Goal: Transaction & Acquisition: Purchase product/service

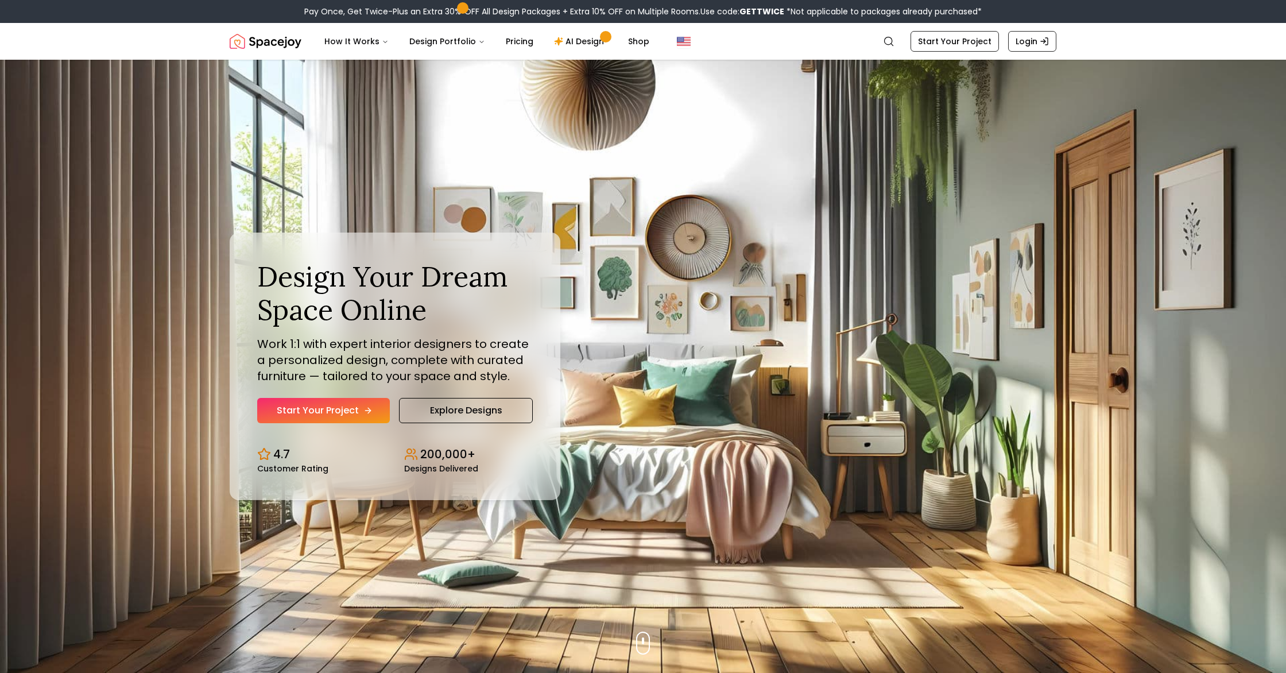
click at [334, 416] on link "Start Your Project" at bounding box center [323, 410] width 133 height 25
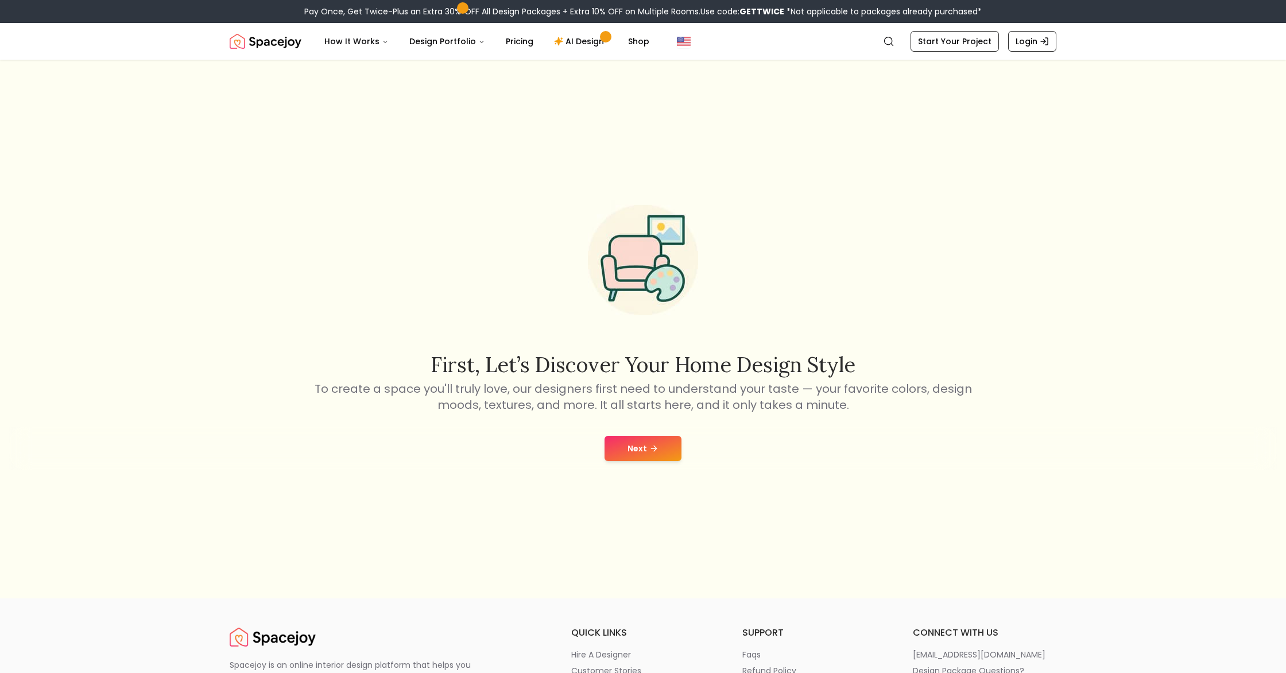
click at [637, 451] on button "Next" at bounding box center [642, 448] width 77 height 25
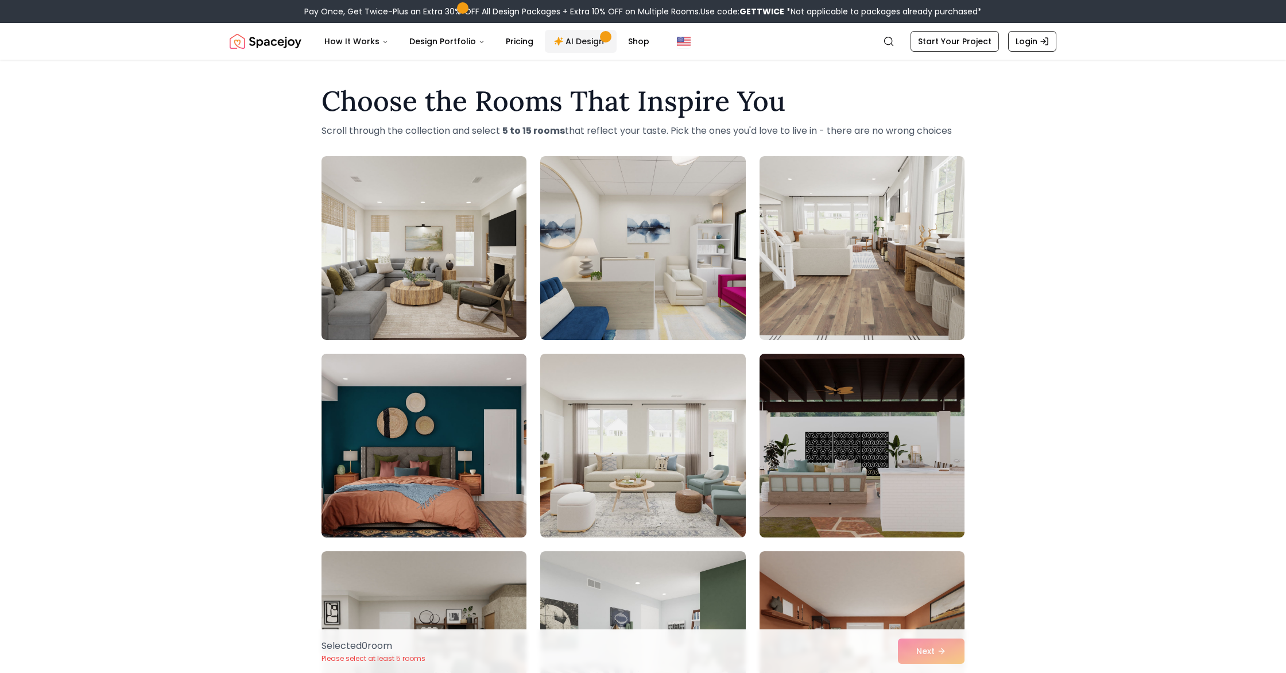
click at [572, 44] on link "AI Design" at bounding box center [581, 41] width 72 height 23
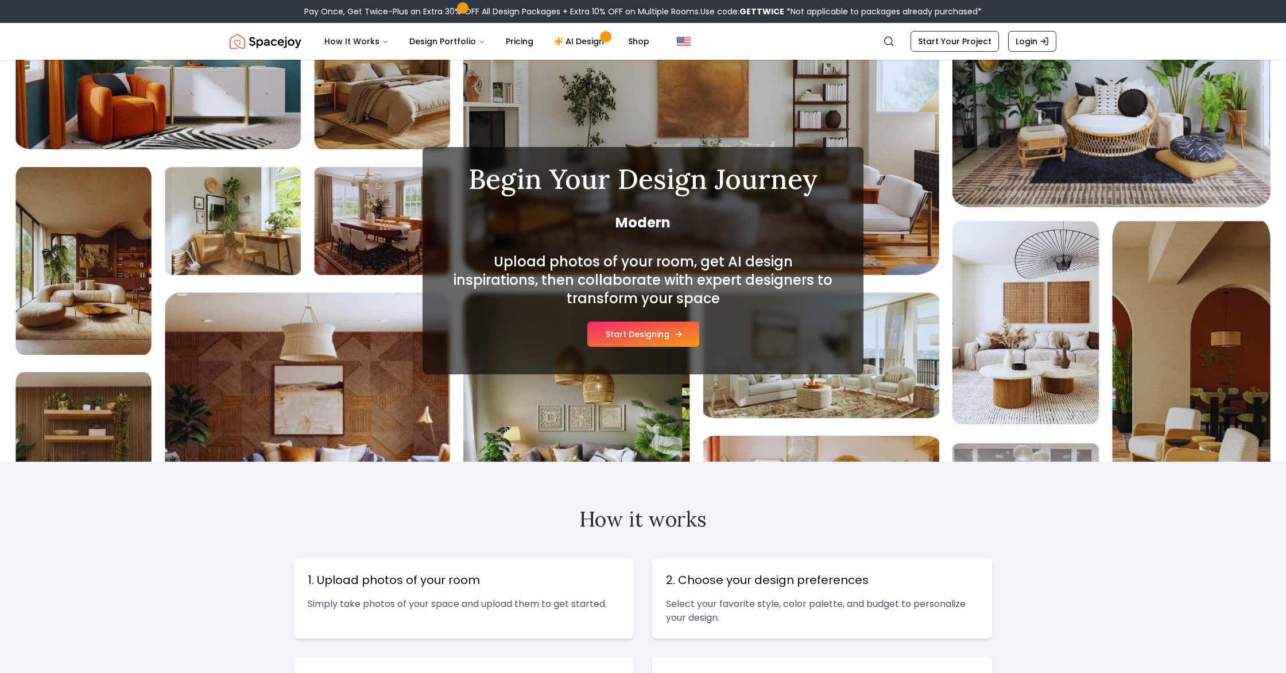
click at [636, 341] on button "Start Designing" at bounding box center [643, 333] width 112 height 25
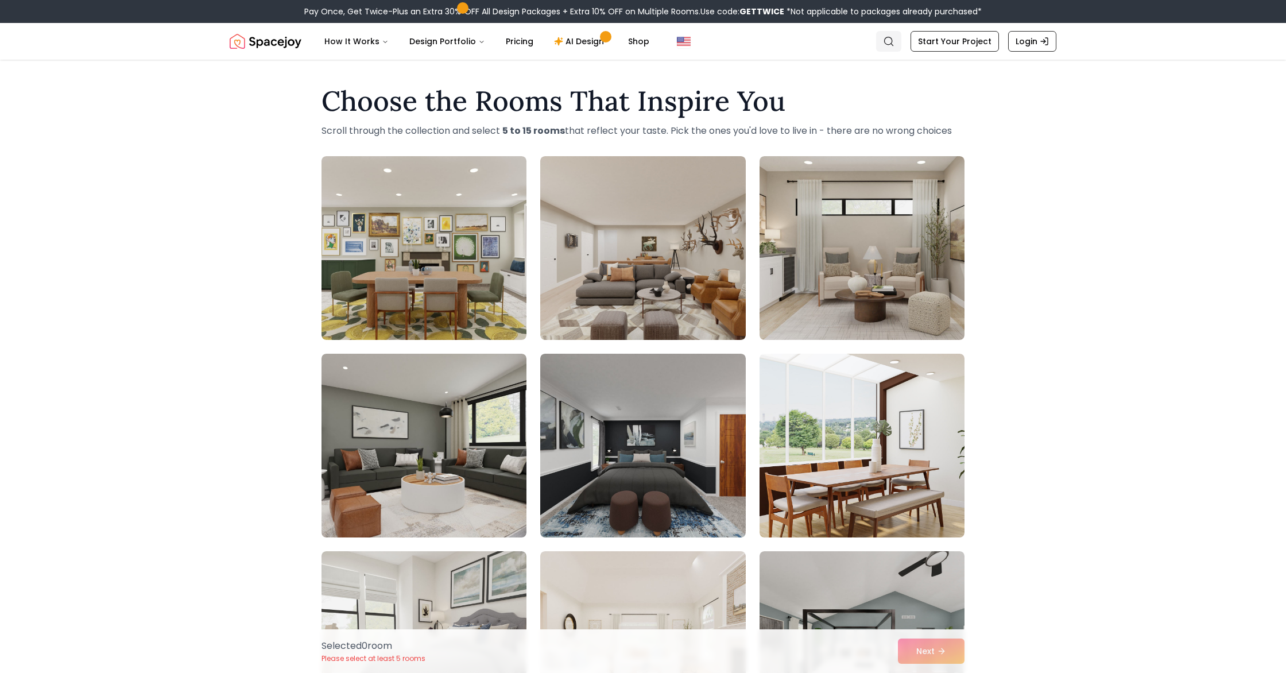
click at [886, 46] on link "Search" at bounding box center [888, 41] width 25 height 21
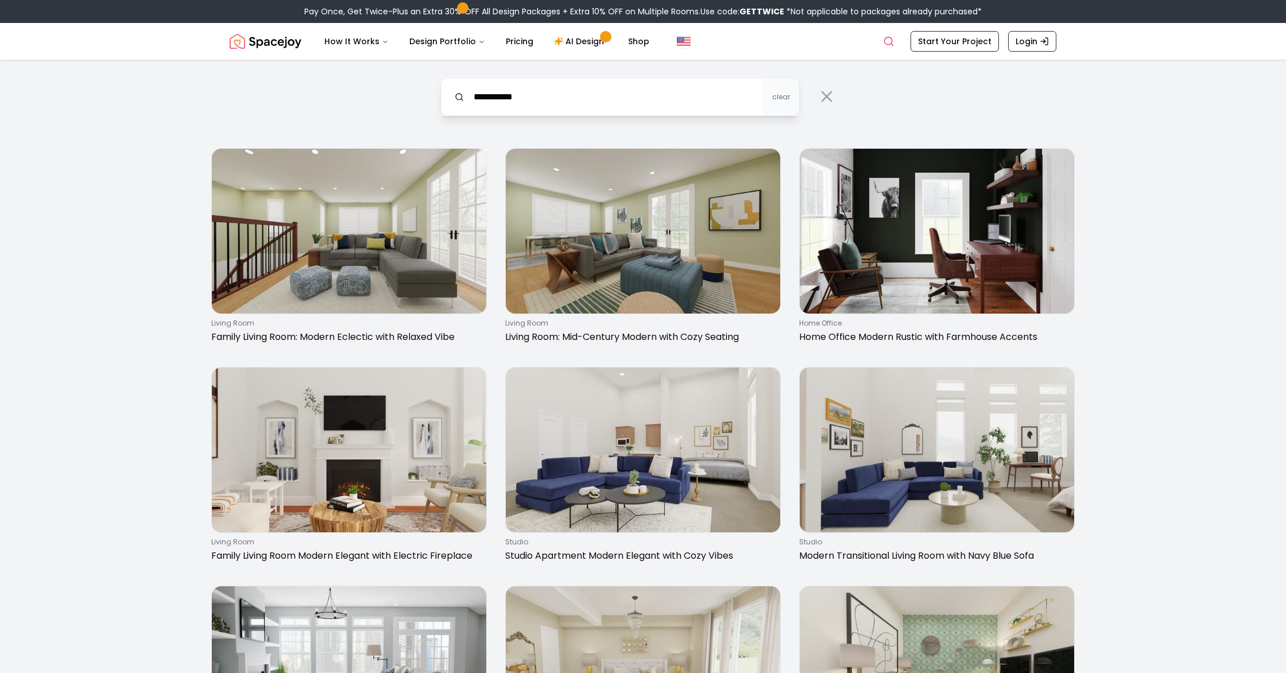
type input "**********"
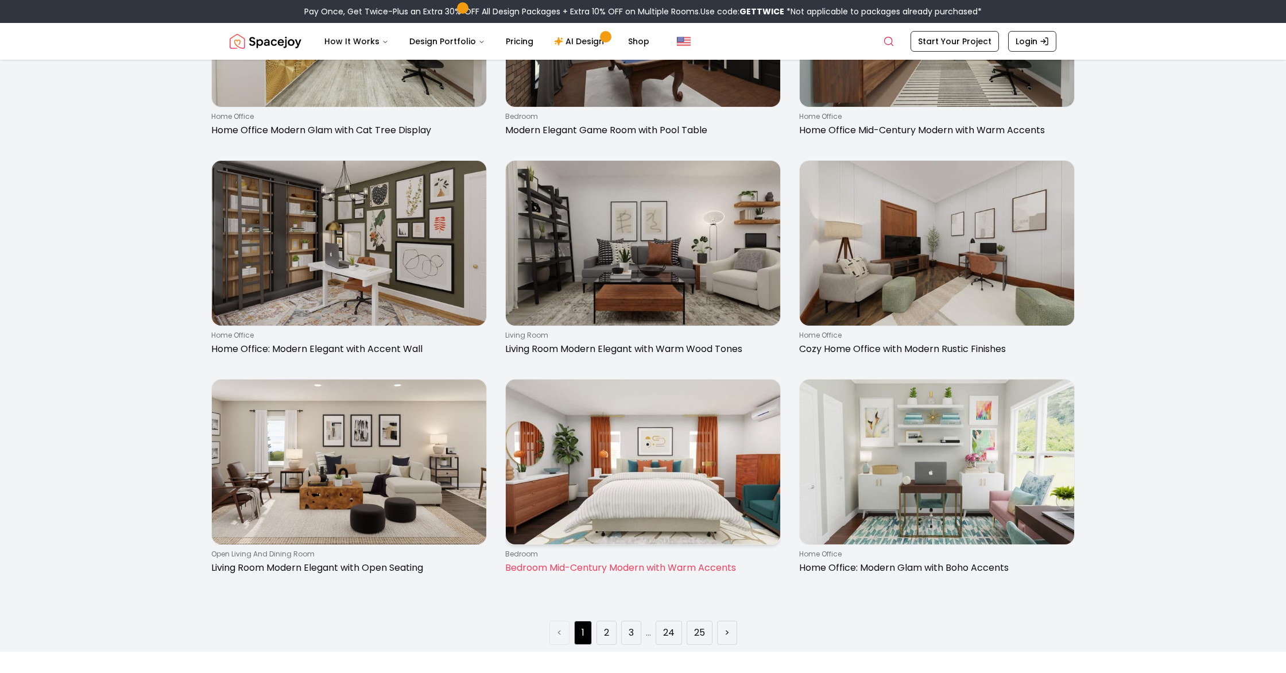
scroll to position [1754, 0]
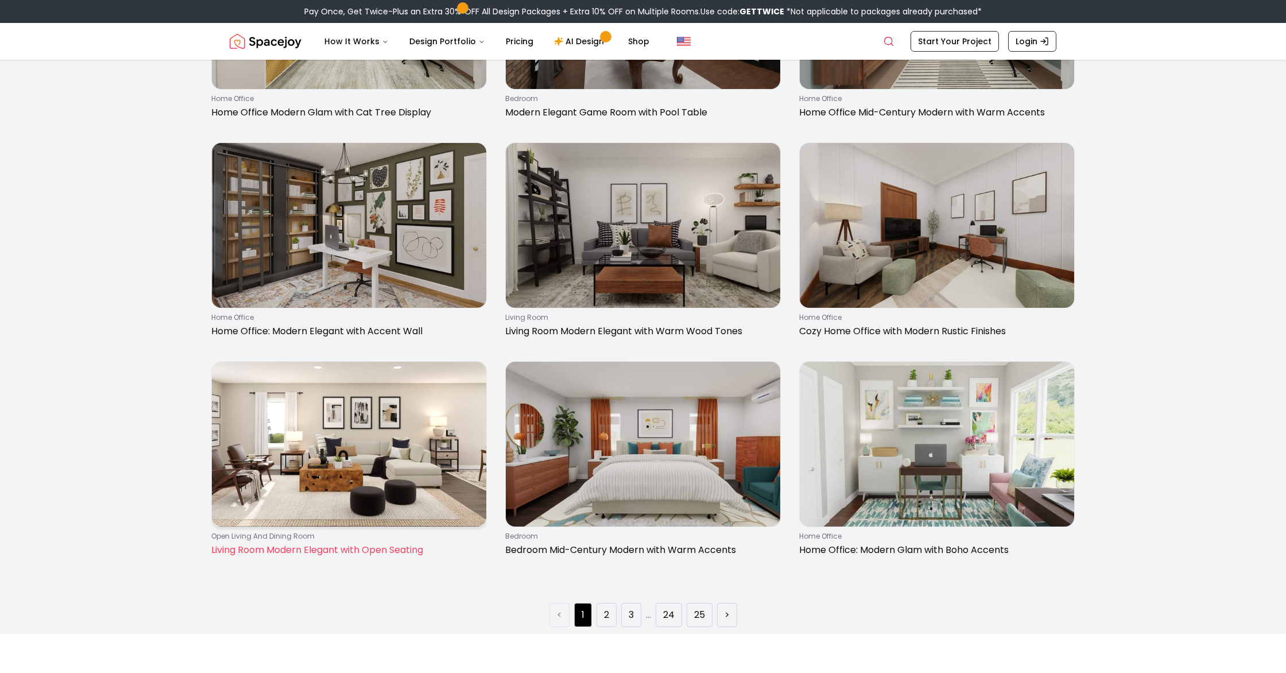
click at [355, 455] on img at bounding box center [349, 444] width 274 height 165
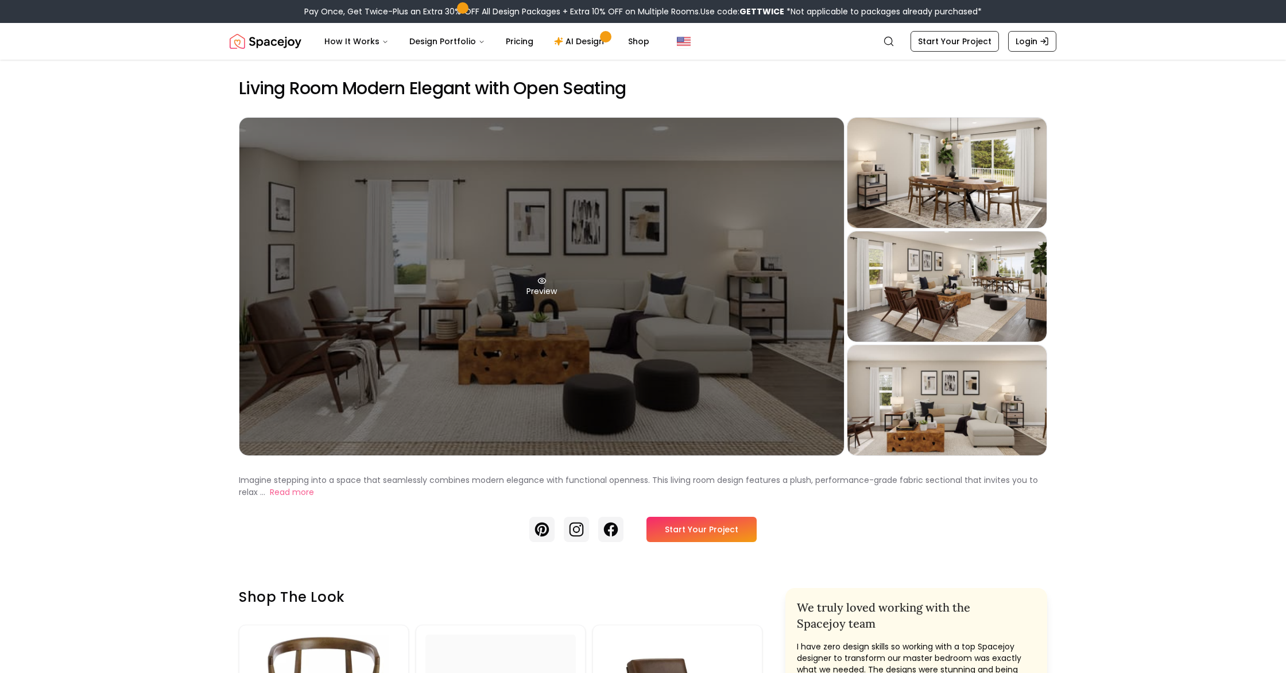
click at [539, 275] on div "Preview" at bounding box center [541, 286] width 604 height 337
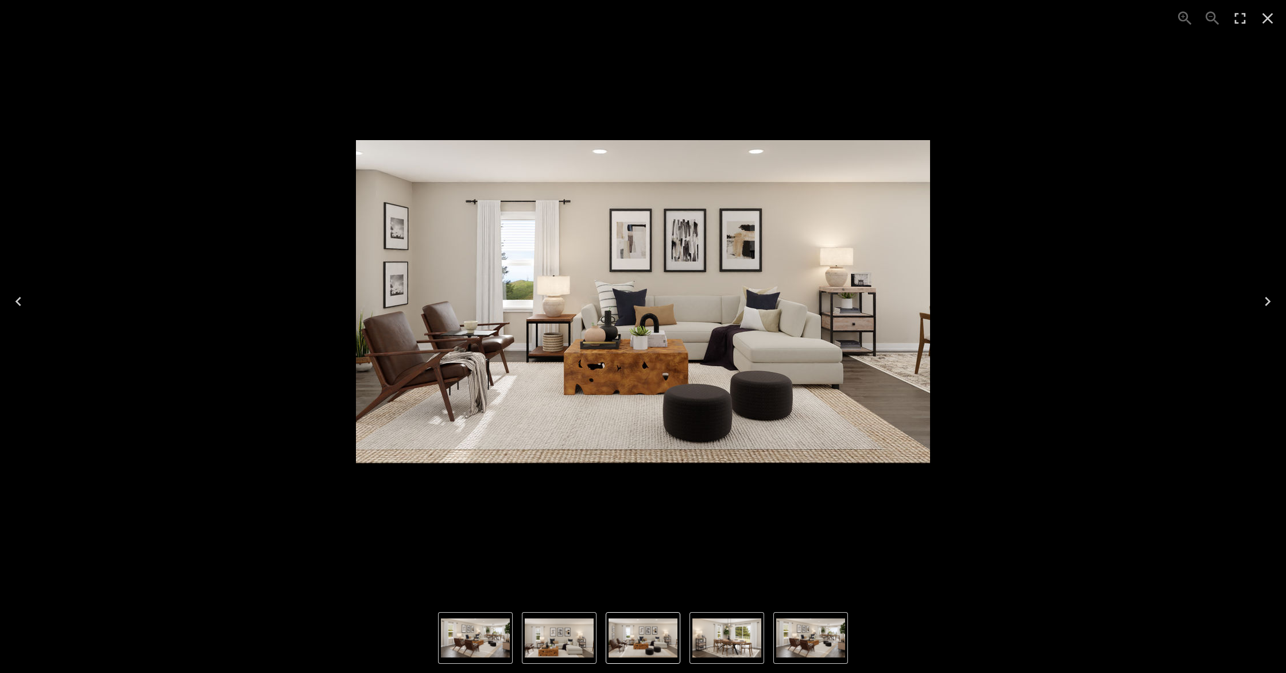
drag, startPoint x: 664, startPoint y: 454, endPoint x: 643, endPoint y: 490, distance: 41.6
click at [663, 455] on img "1 of 4" at bounding box center [643, 301] width 574 height 323
drag, startPoint x: 565, startPoint y: 655, endPoint x: 555, endPoint y: 649, distance: 11.3
click at [565, 655] on img "4 of 4" at bounding box center [559, 637] width 69 height 39
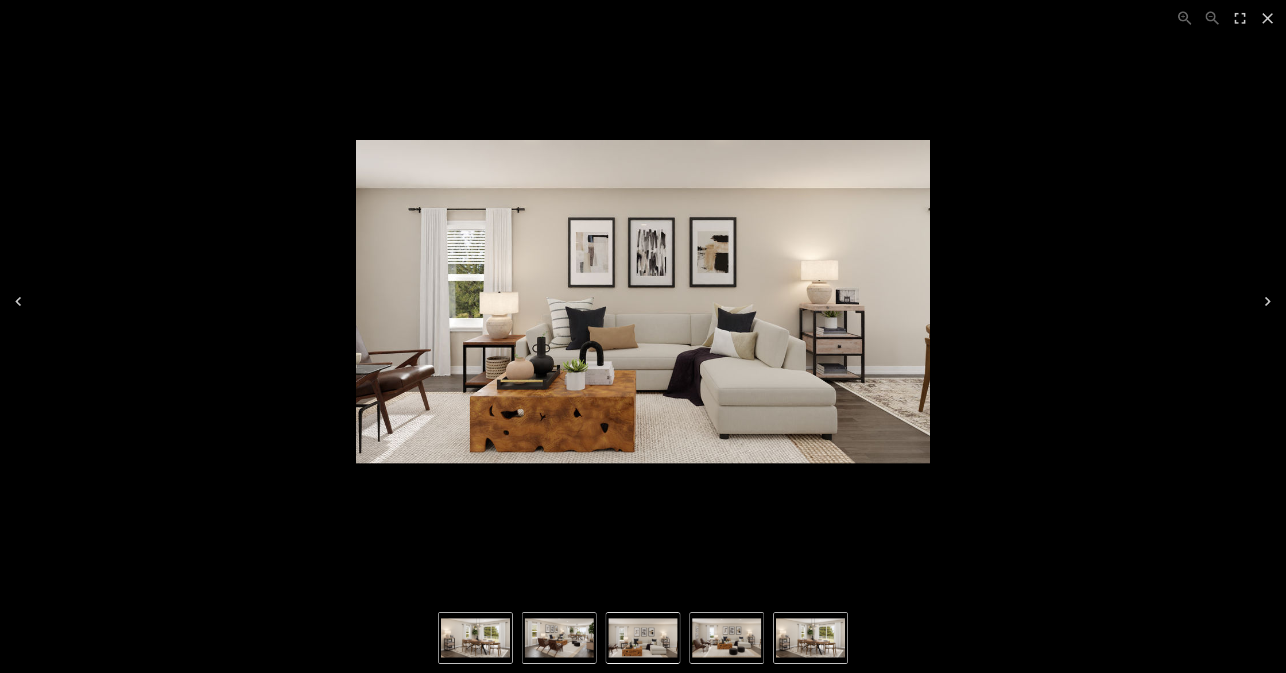
drag, startPoint x: 250, startPoint y: 300, endPoint x: 259, endPoint y: 301, distance: 8.7
click at [251, 300] on div "4 of 4" at bounding box center [642, 301] width 1267 height 584
click at [1266, 17] on icon "Close" at bounding box center [1267, 18] width 11 height 11
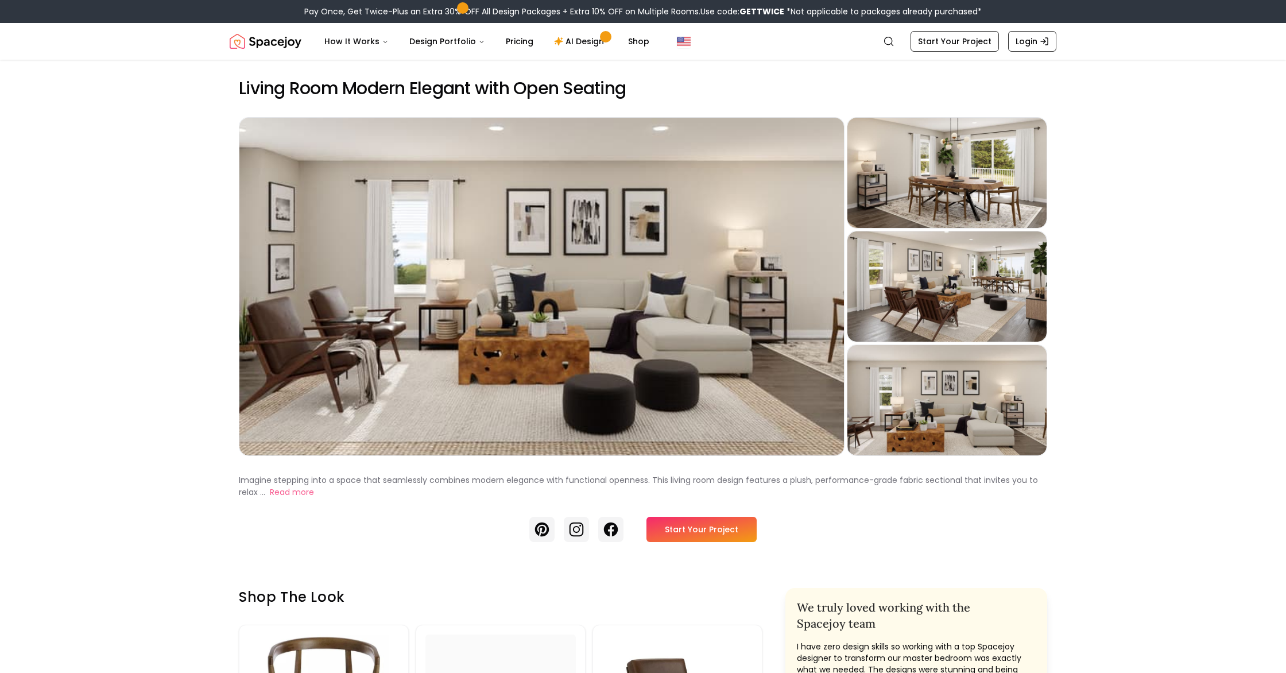
click at [719, 535] on link "Start Your Project" at bounding box center [701, 529] width 110 height 25
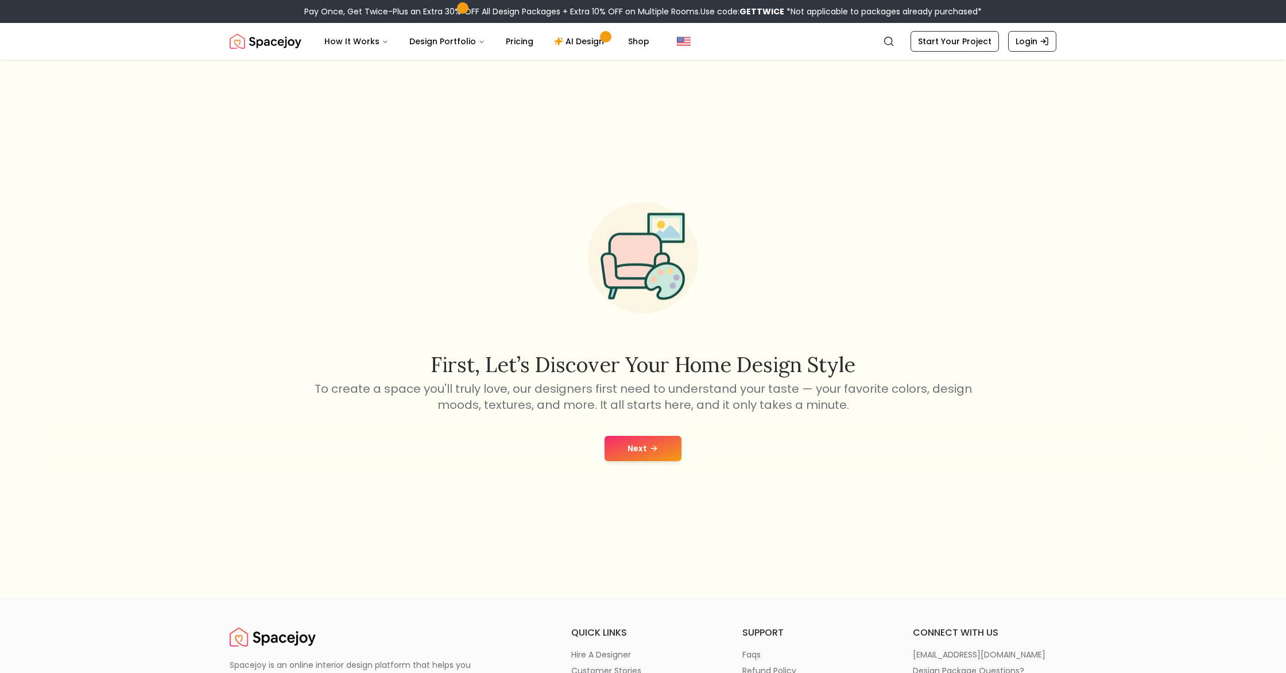
click at [664, 454] on button "Next" at bounding box center [642, 448] width 77 height 25
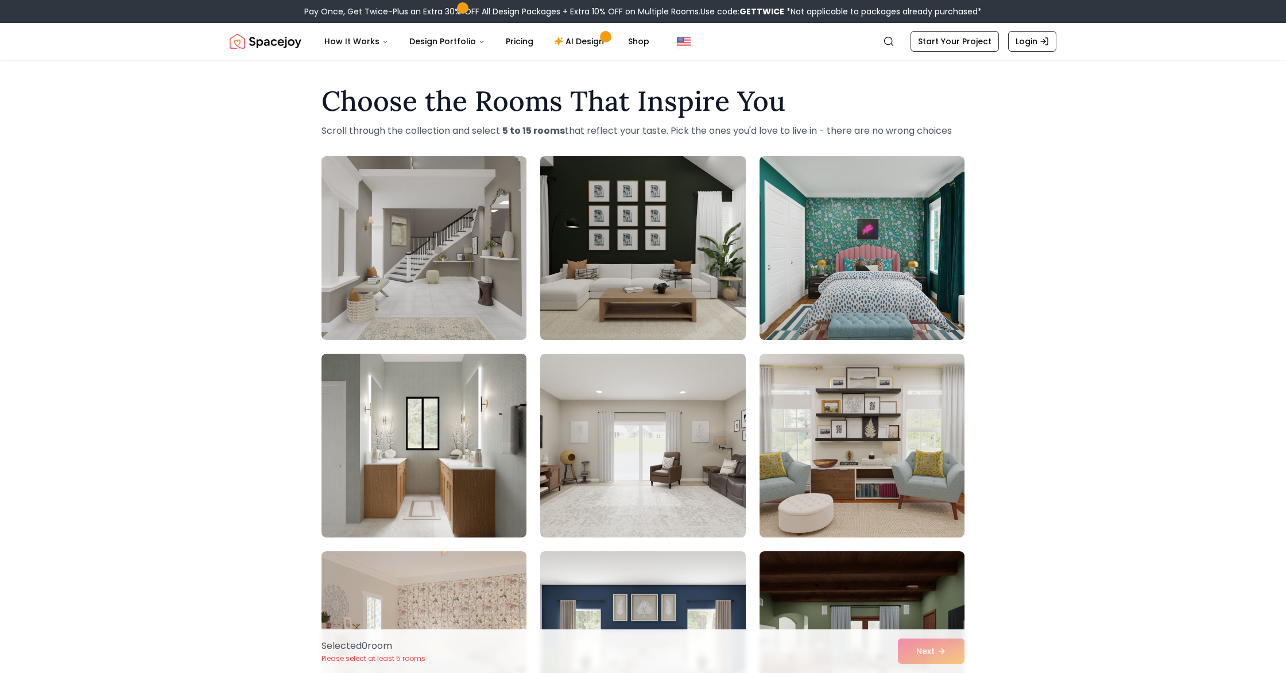
click at [636, 244] on img at bounding box center [642, 248] width 215 height 193
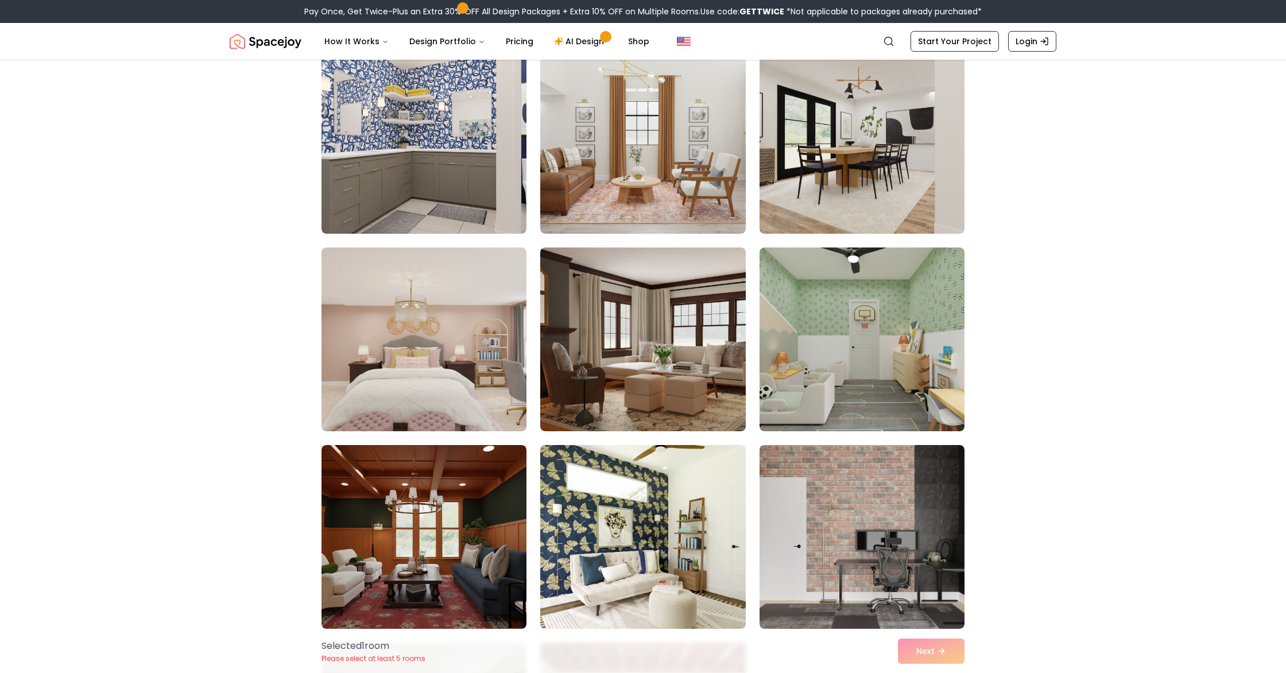
scroll to position [856, 0]
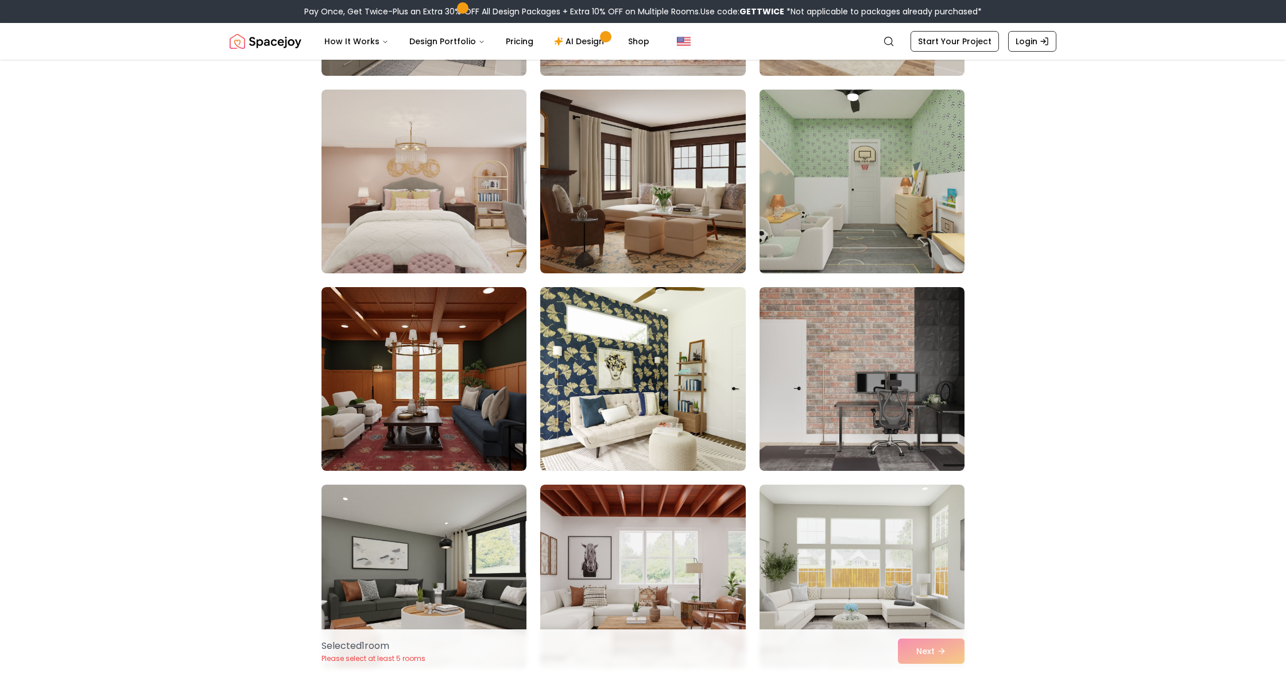
click at [891, 168] on img at bounding box center [861, 181] width 215 height 193
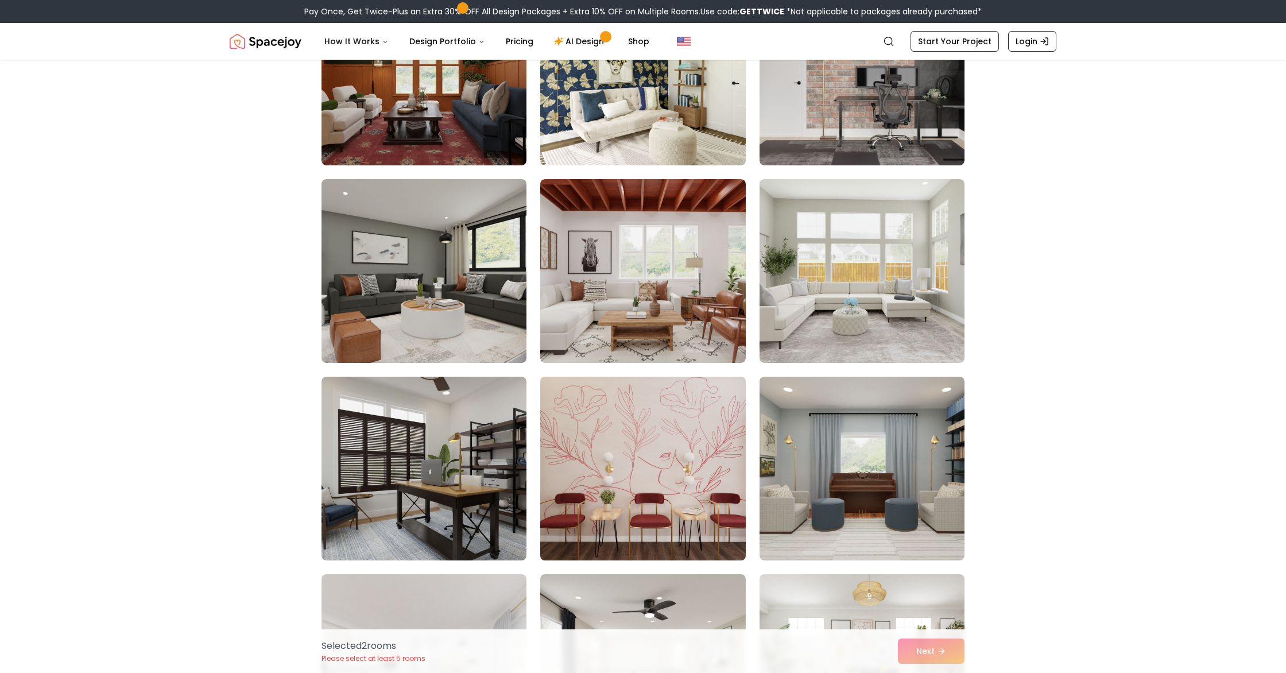
scroll to position [1198, 0]
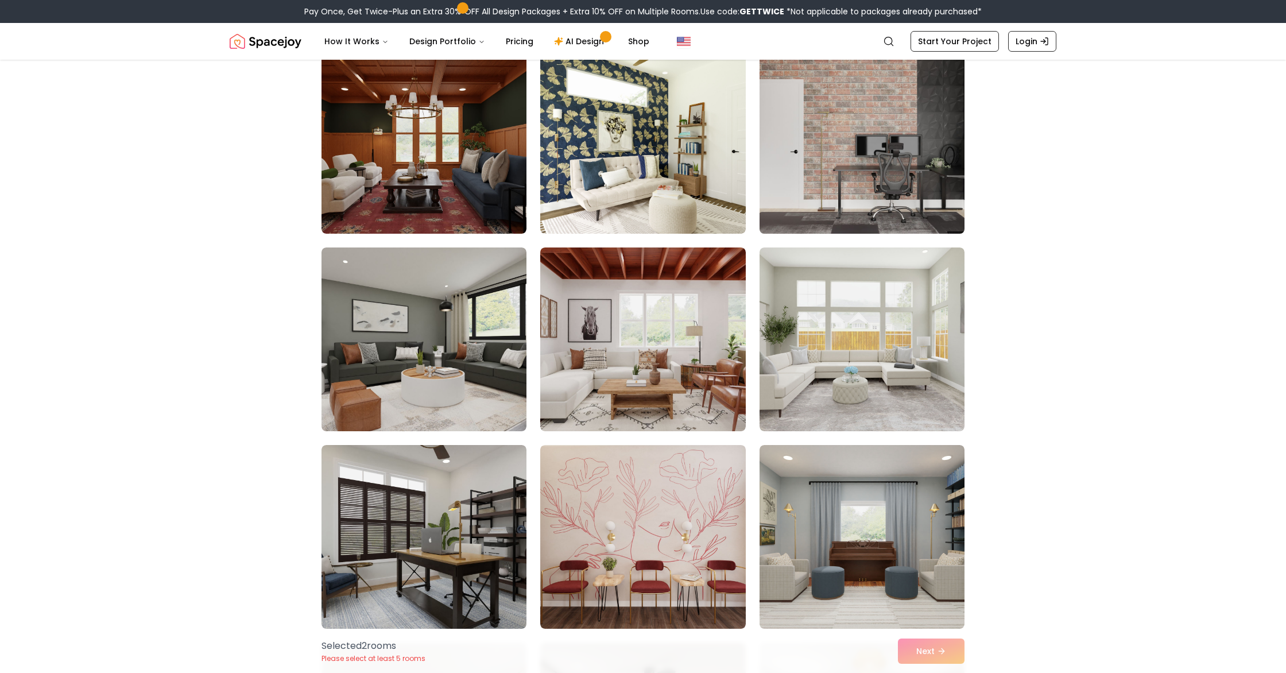
click at [880, 177] on img at bounding box center [861, 141] width 215 height 193
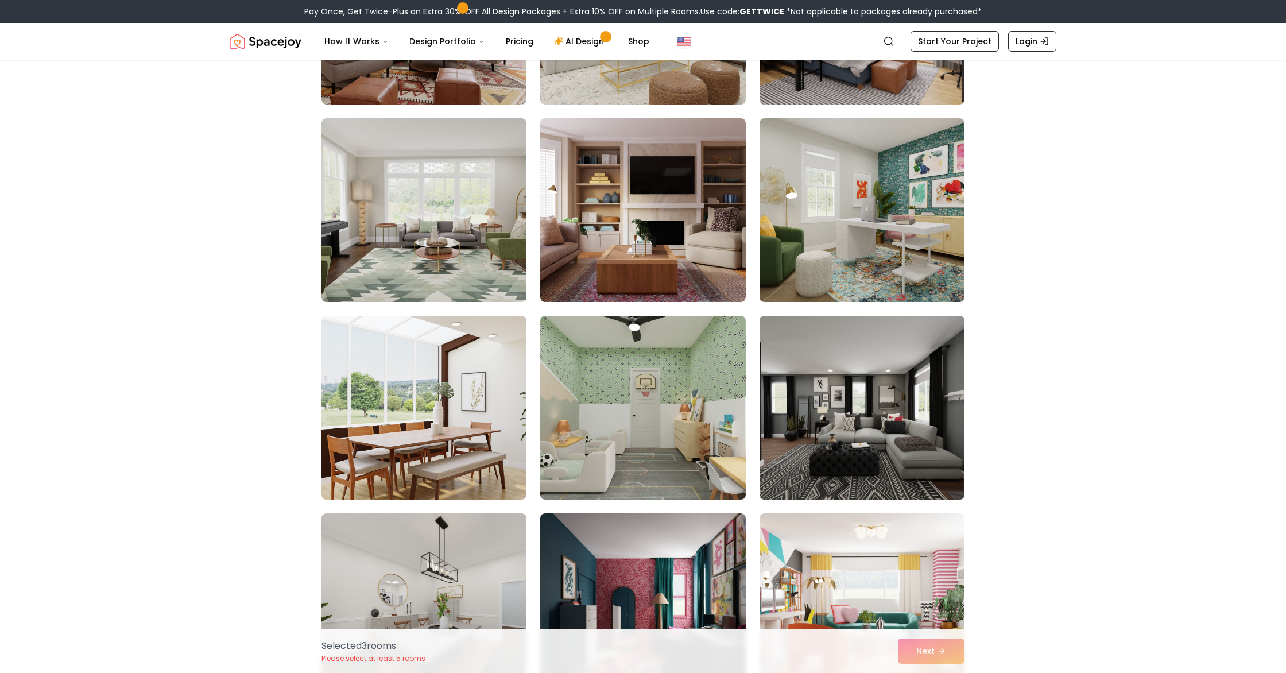
scroll to position [2411, 0]
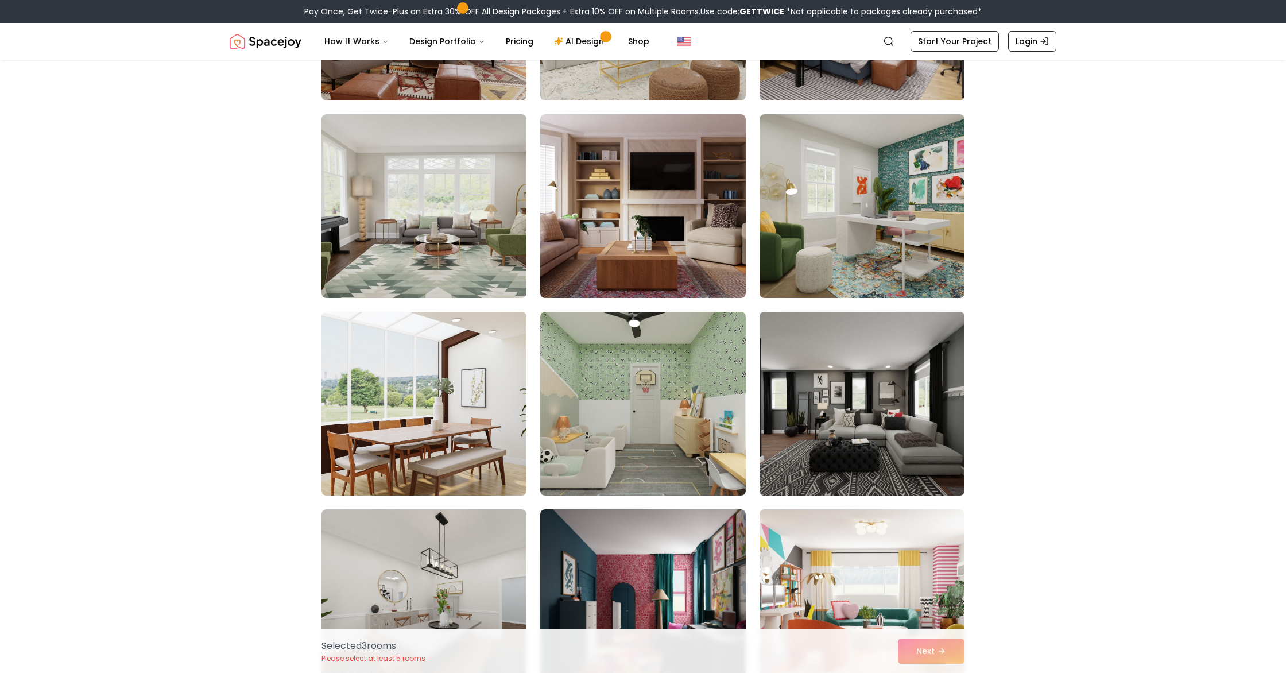
click at [820, 453] on img at bounding box center [861, 403] width 215 height 193
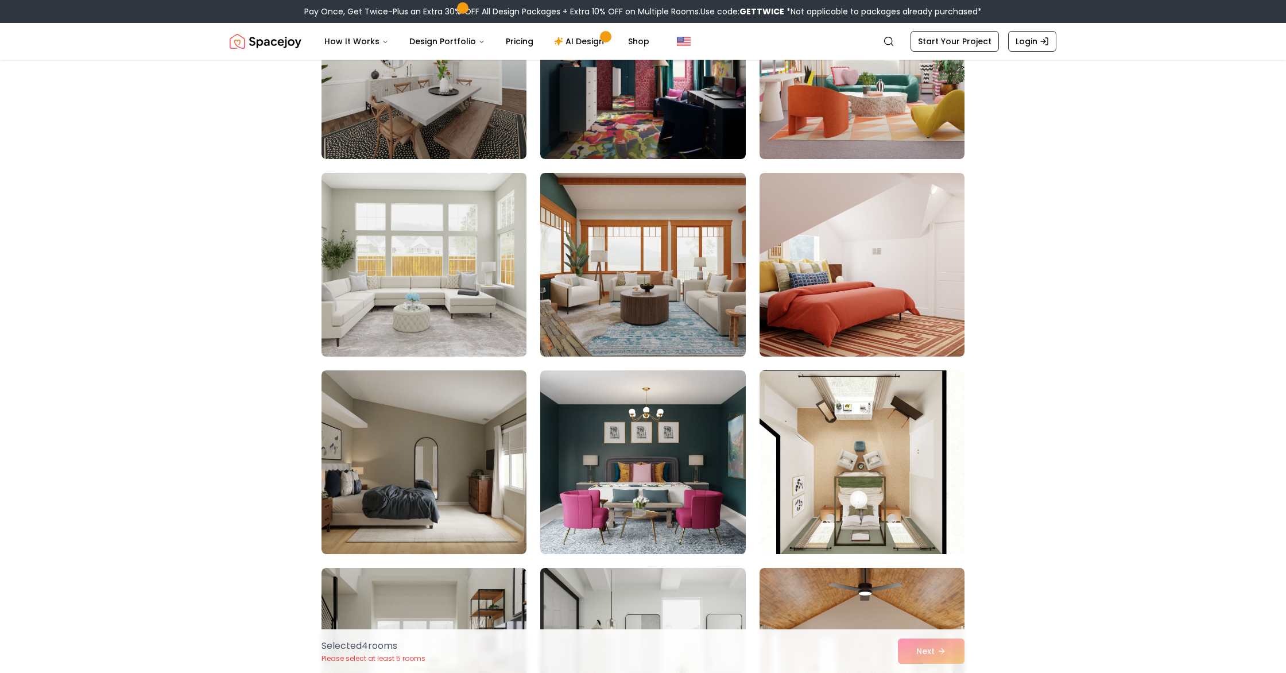
scroll to position [3003, 0]
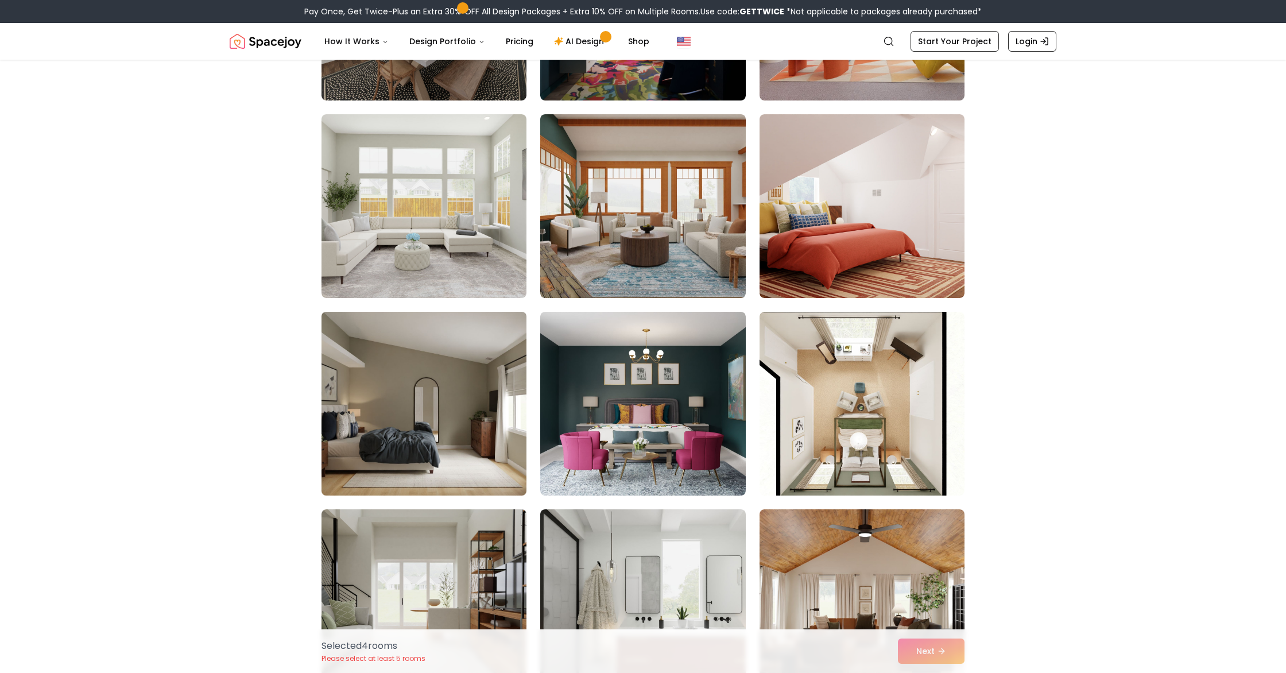
click at [464, 442] on img at bounding box center [423, 403] width 215 height 193
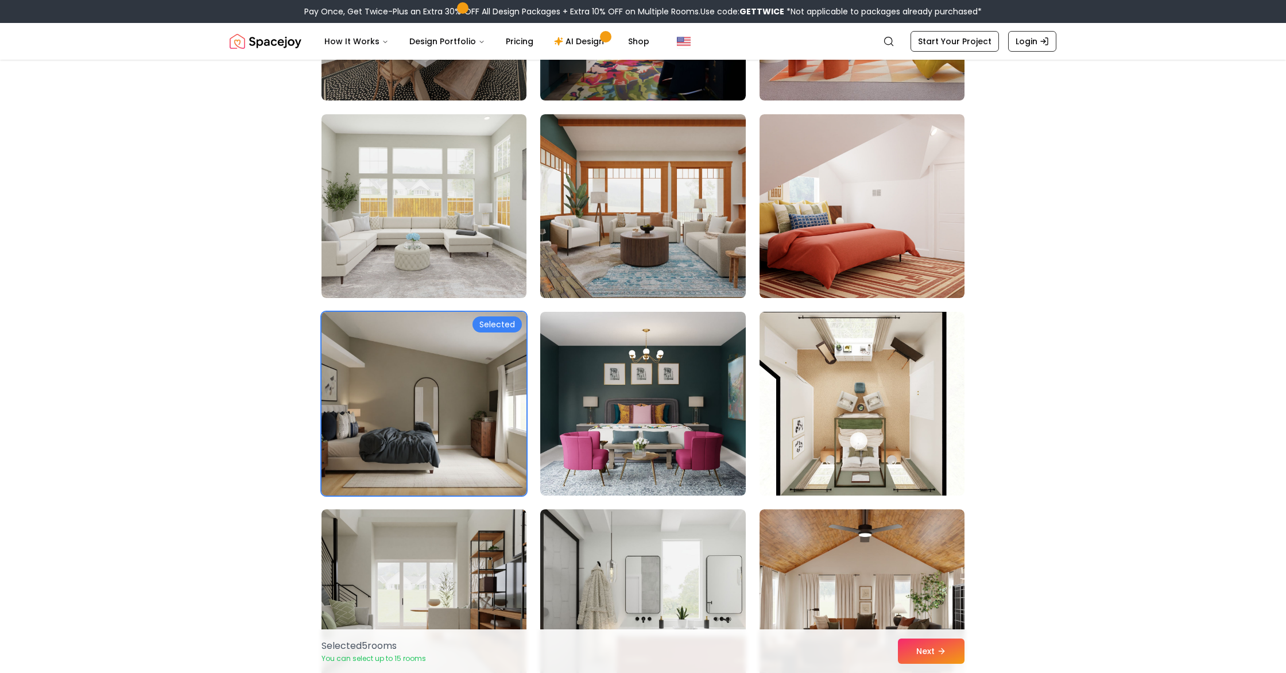
click at [472, 446] on img at bounding box center [423, 403] width 215 height 193
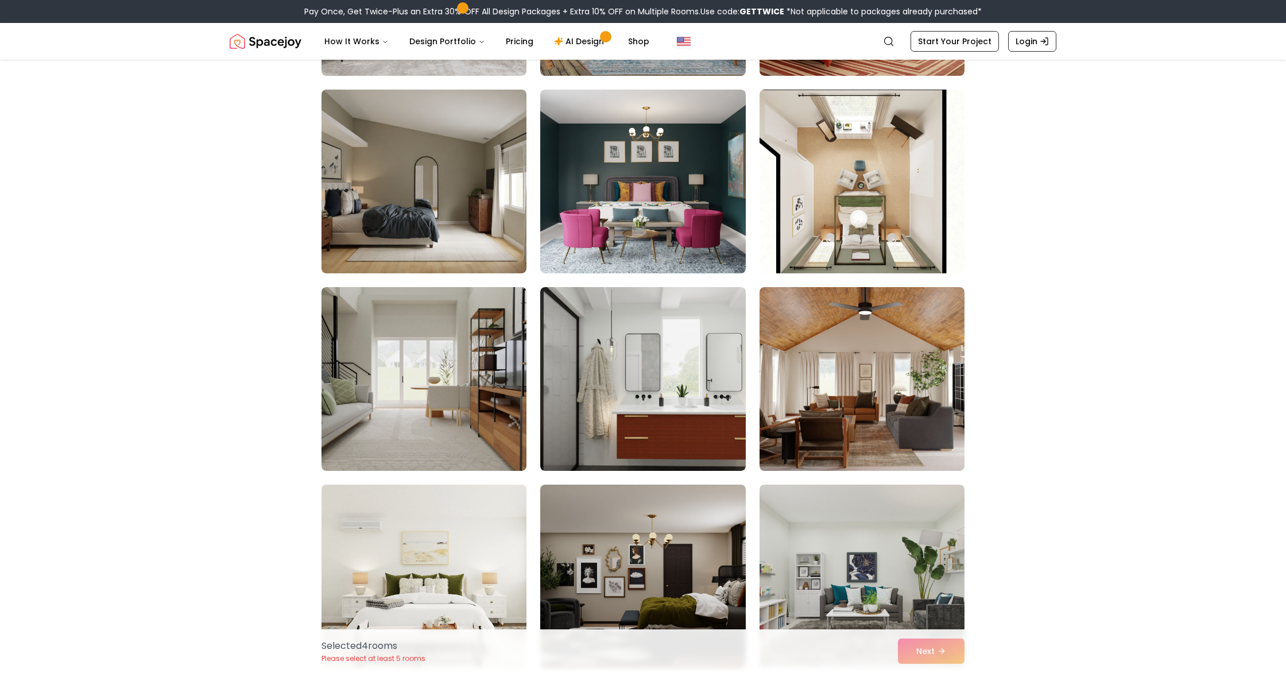
scroll to position [3250, 0]
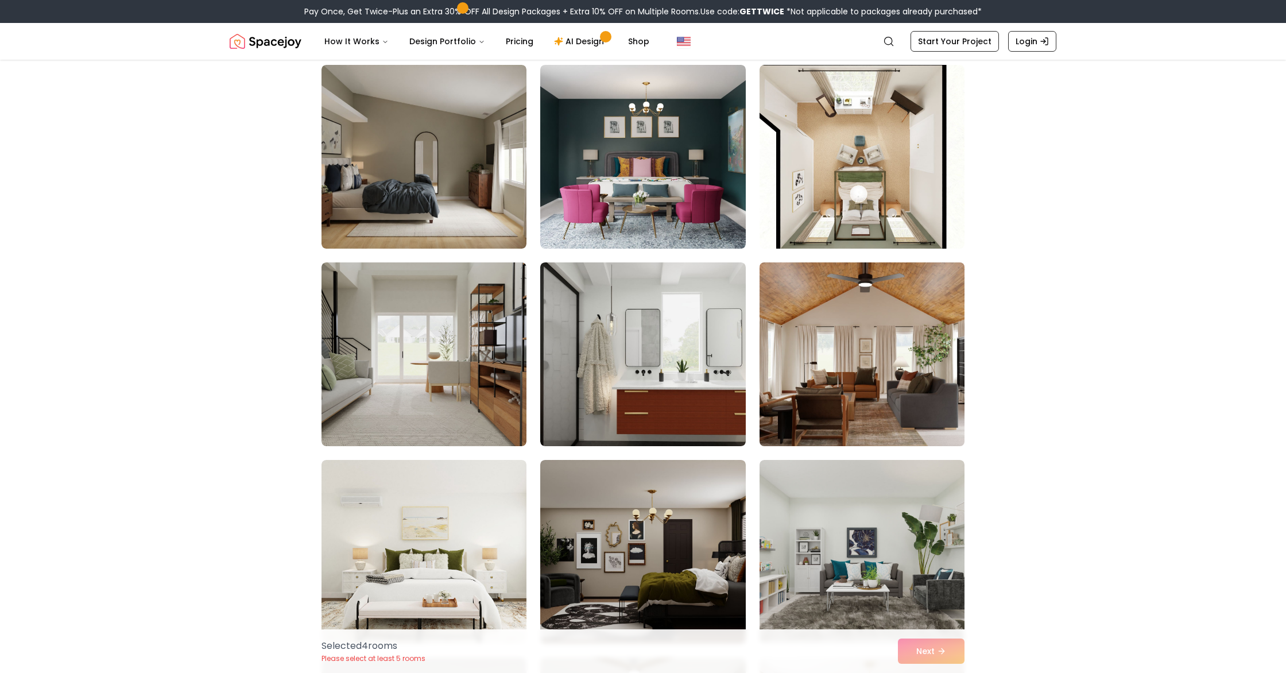
click at [845, 396] on img at bounding box center [861, 354] width 215 height 193
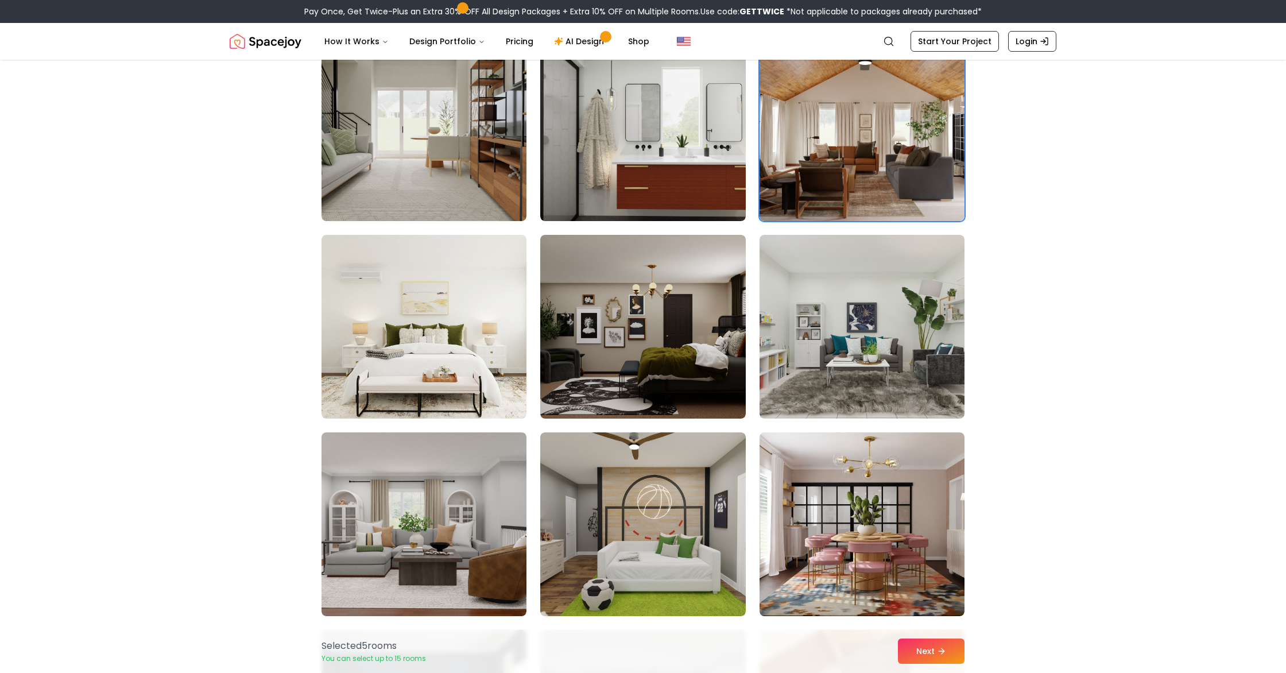
scroll to position [3537, 0]
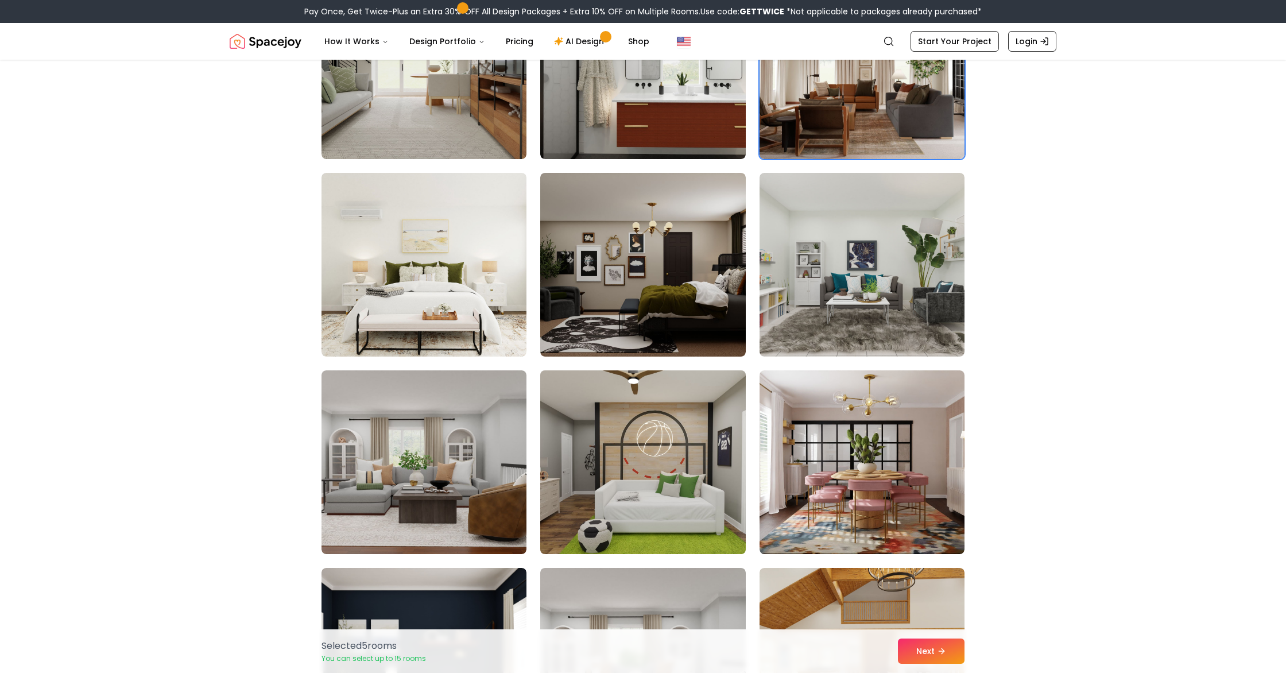
click at [643, 503] on img at bounding box center [642, 462] width 215 height 193
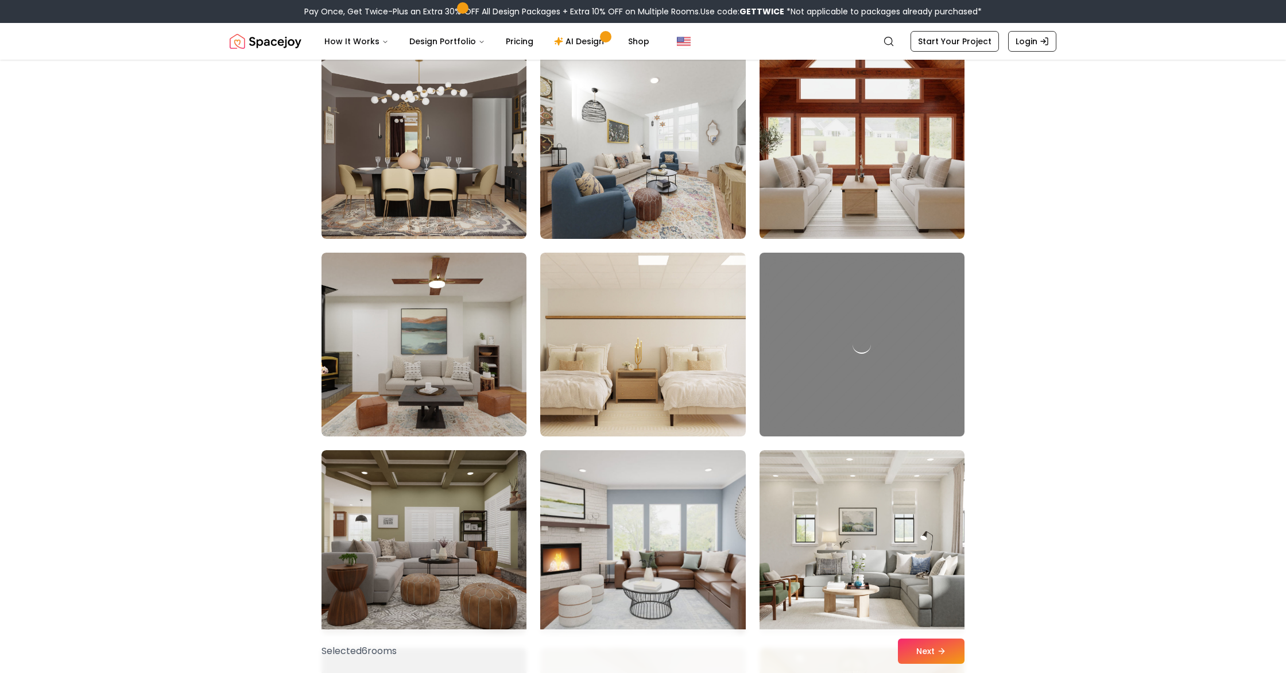
scroll to position [4446, 0]
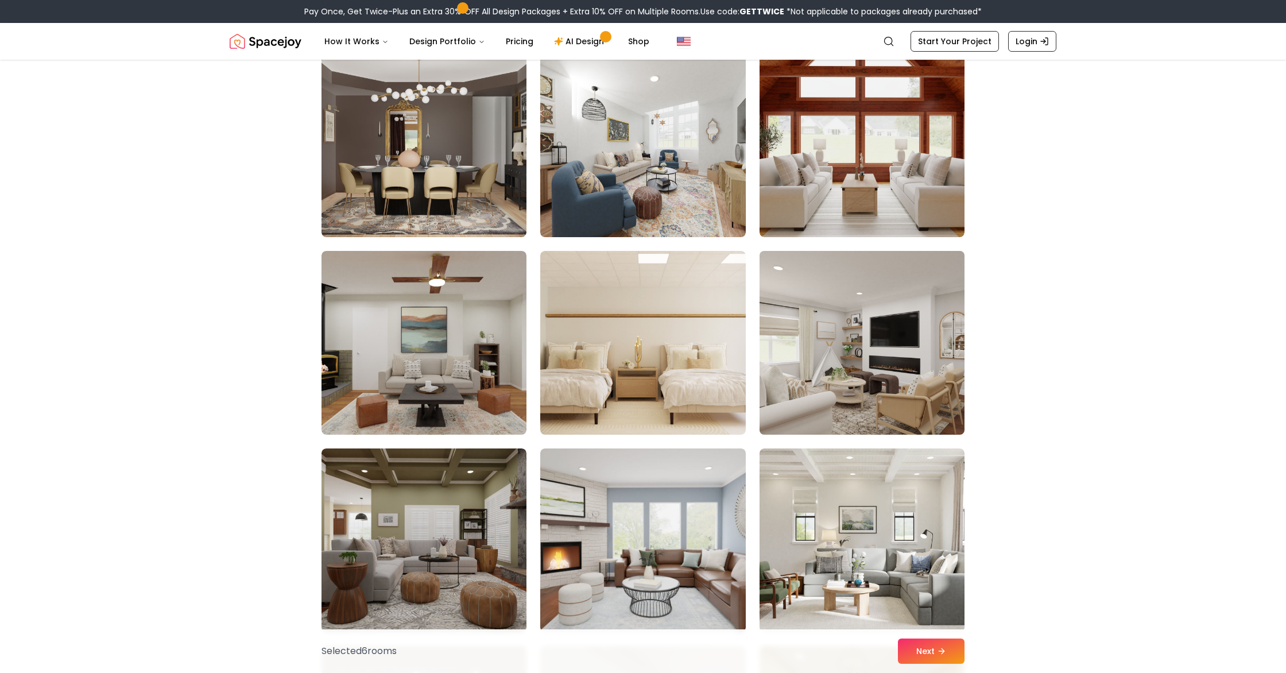
click at [888, 380] on img at bounding box center [861, 342] width 215 height 193
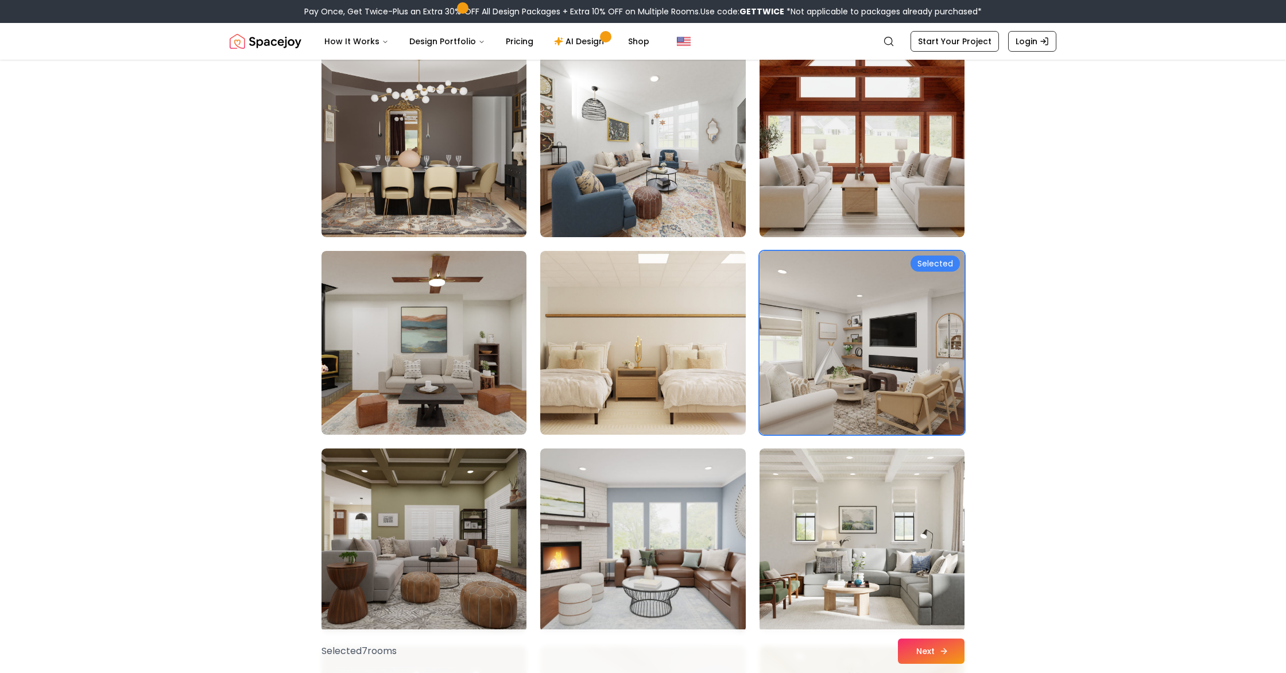
click at [931, 655] on button "Next" at bounding box center [931, 650] width 67 height 25
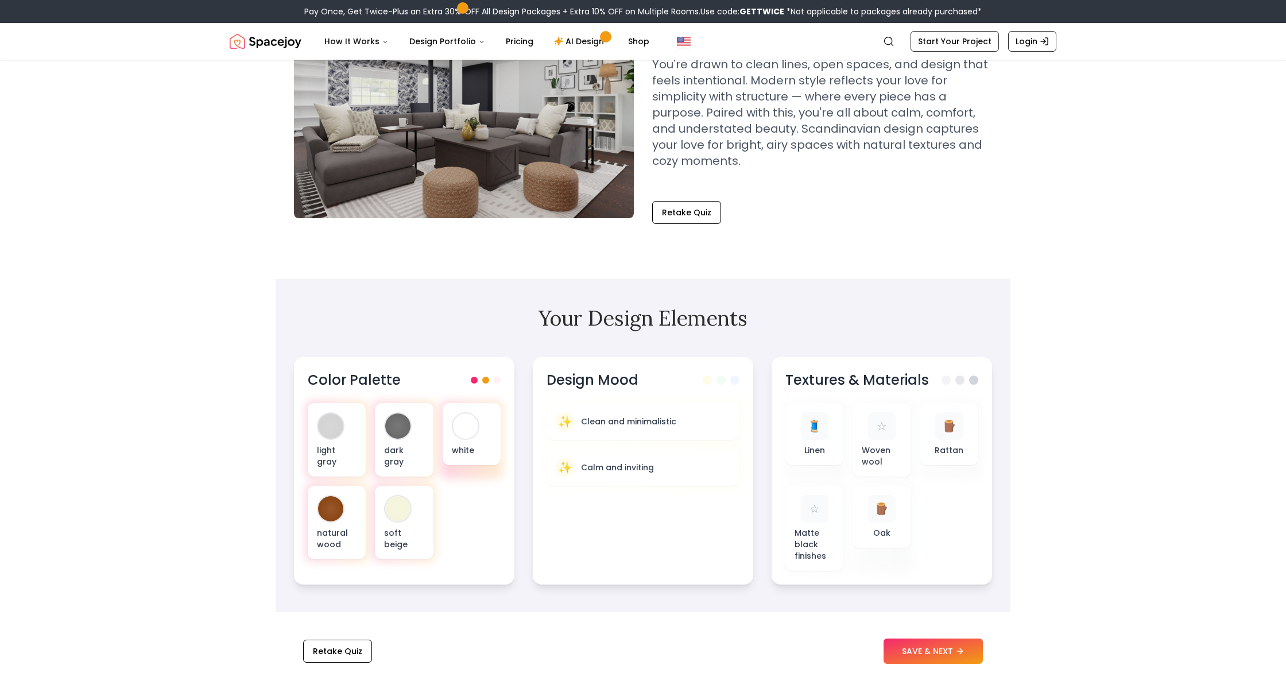
scroll to position [204, 0]
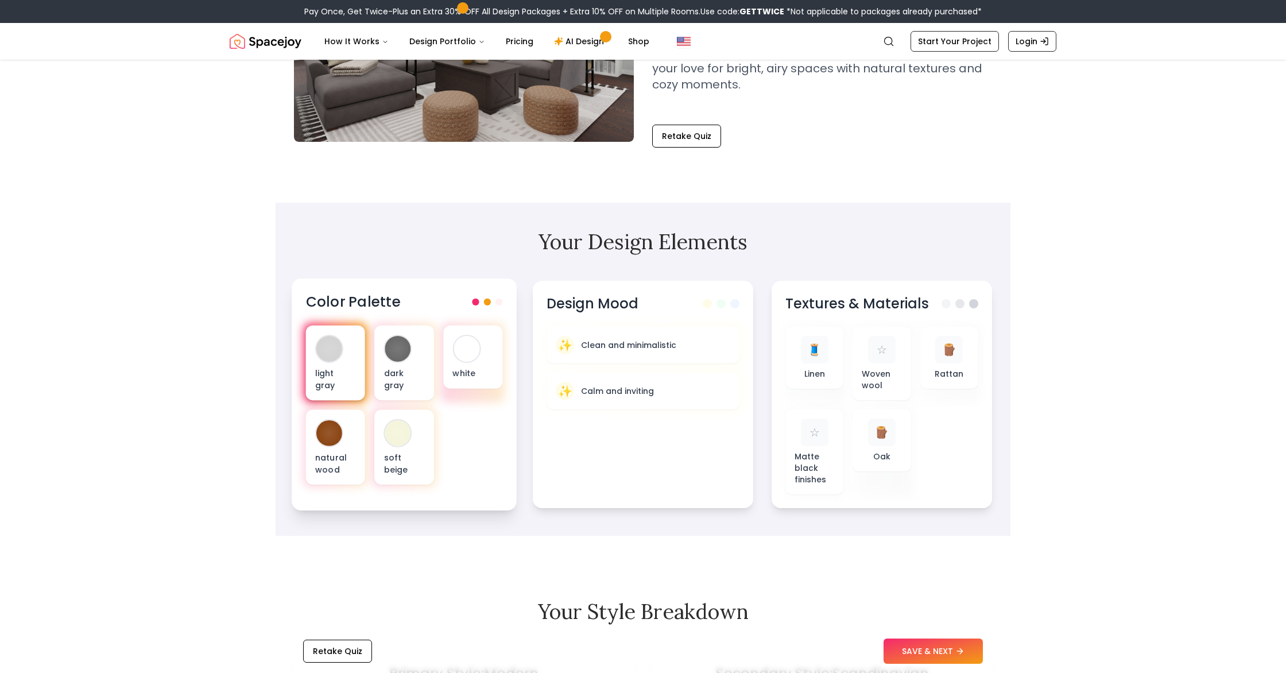
click at [323, 359] on div at bounding box center [329, 349] width 26 height 26
click at [398, 432] on div at bounding box center [398, 433] width 26 height 26
click at [479, 357] on div "white" at bounding box center [472, 356] width 59 height 63
click at [652, 392] on p "Calm and inviting" at bounding box center [617, 390] width 75 height 11
click at [930, 647] on button "SAVE & NEXT" at bounding box center [932, 650] width 99 height 25
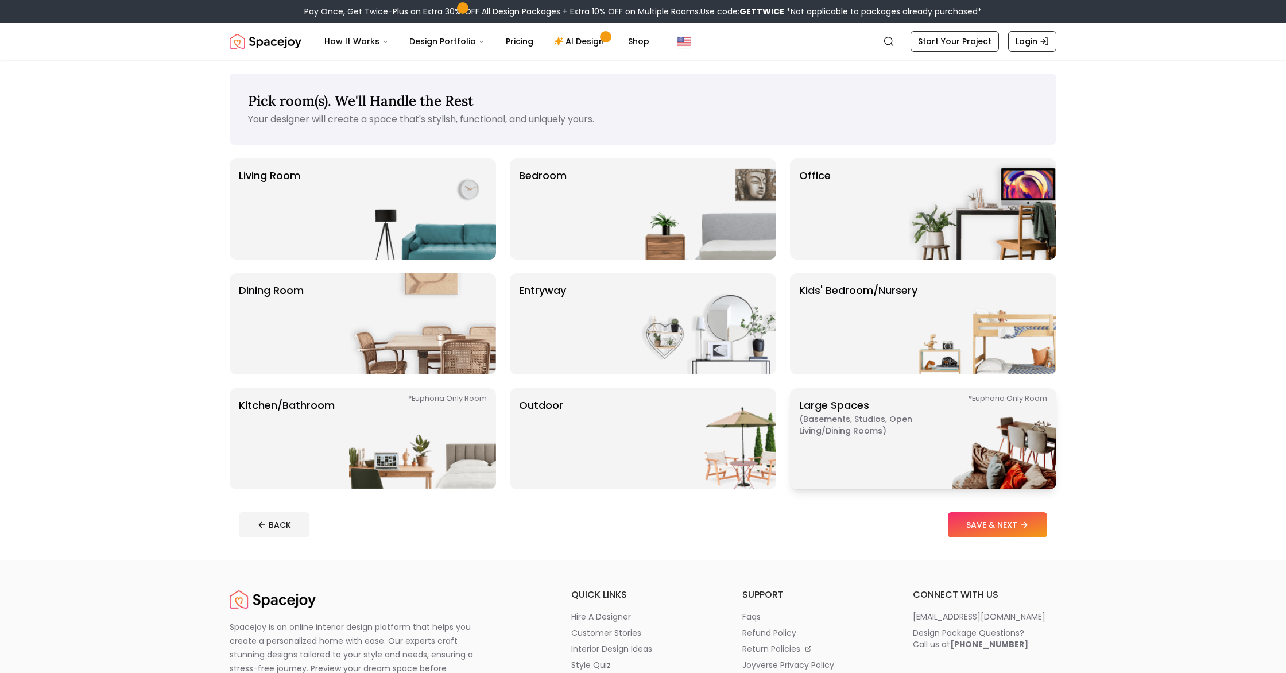
click at [874, 452] on p "Large Spaces ( Basements, Studios, Open living/dining rooms ) *Euphoria Only Ro…" at bounding box center [870, 438] width 143 height 83
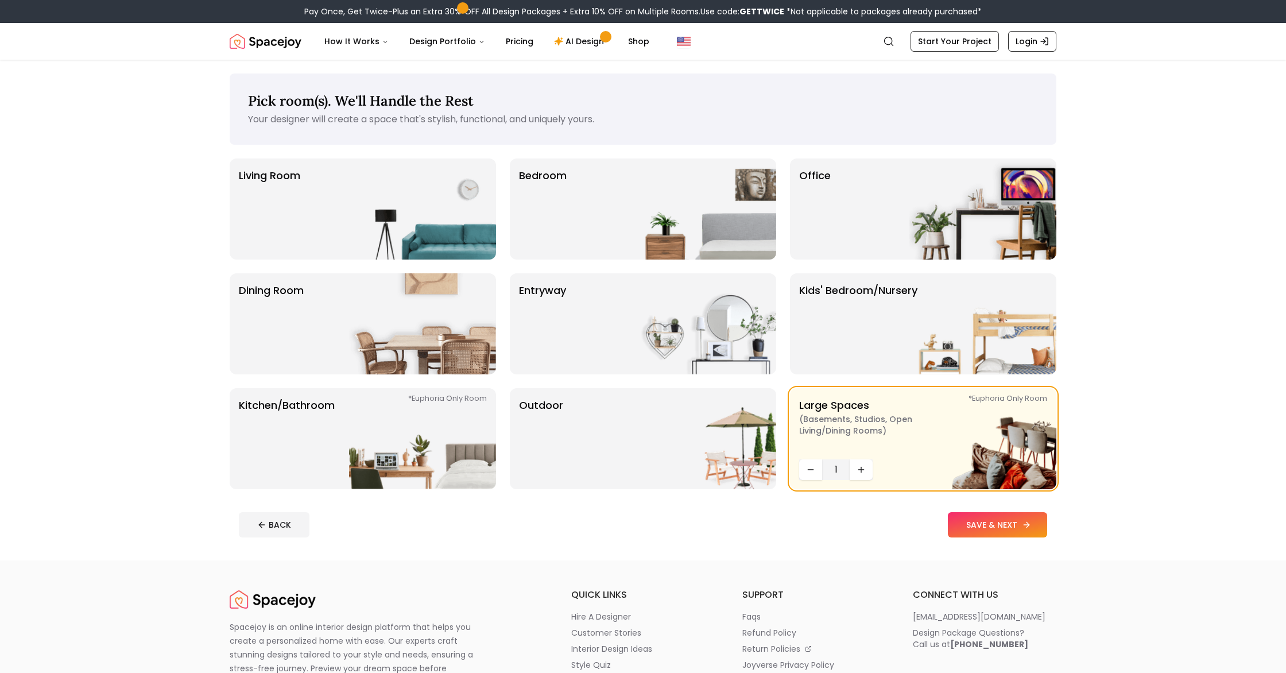
click at [983, 525] on button "SAVE & NEXT" at bounding box center [997, 524] width 99 height 25
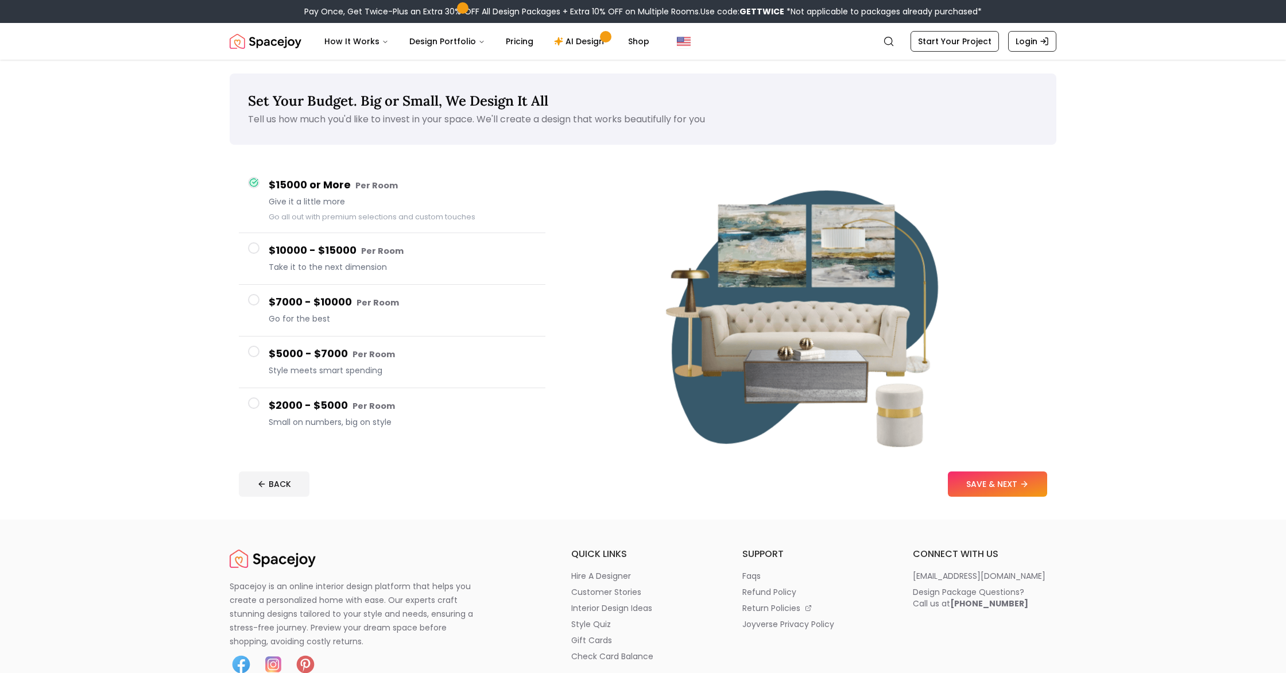
scroll to position [1, 0]
click at [309, 308] on h4 "$7000 - $10000 Per Room" at bounding box center [402, 301] width 267 height 17
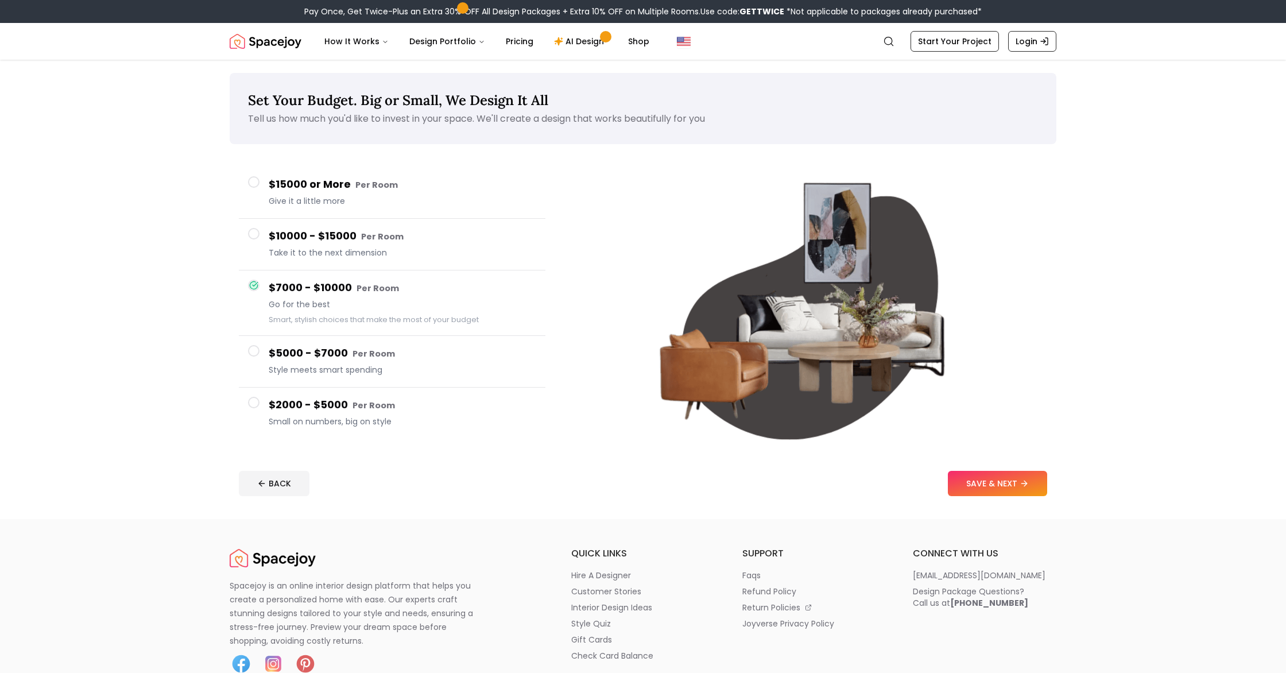
click at [338, 232] on h4 "$10000 - $15000 Per Room" at bounding box center [402, 236] width 267 height 17
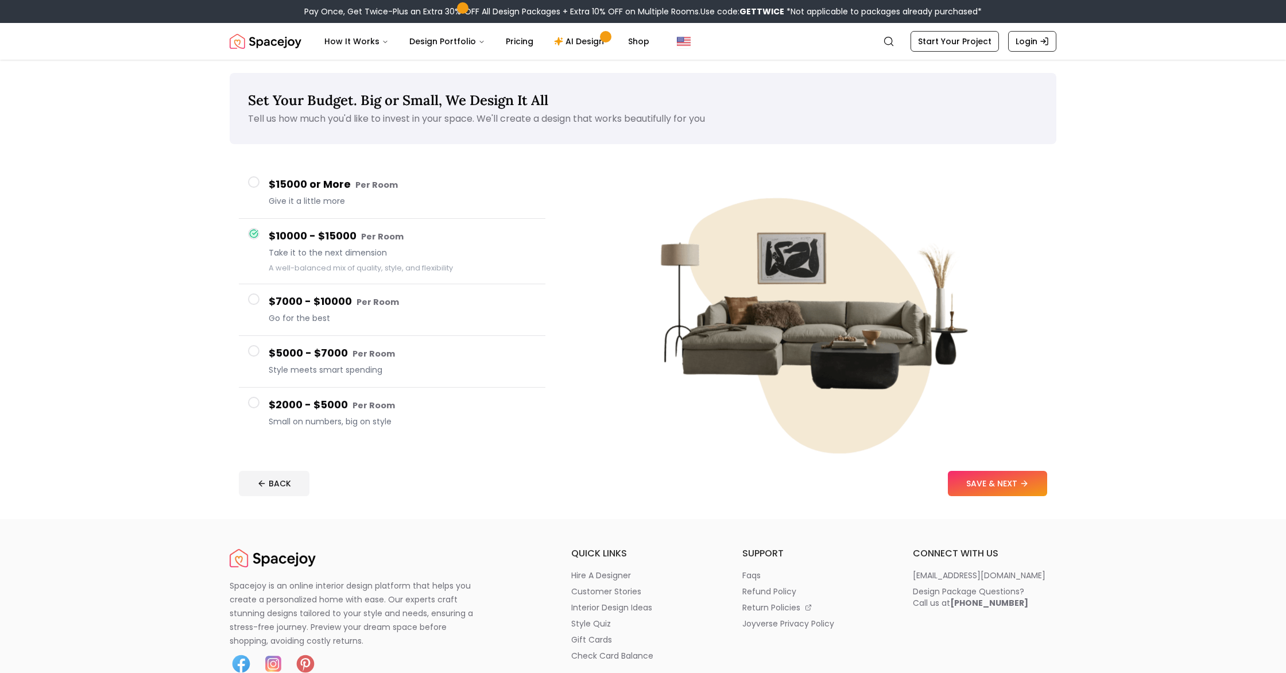
click at [313, 306] on h4 "$7000 - $10000 Per Room" at bounding box center [402, 301] width 267 height 17
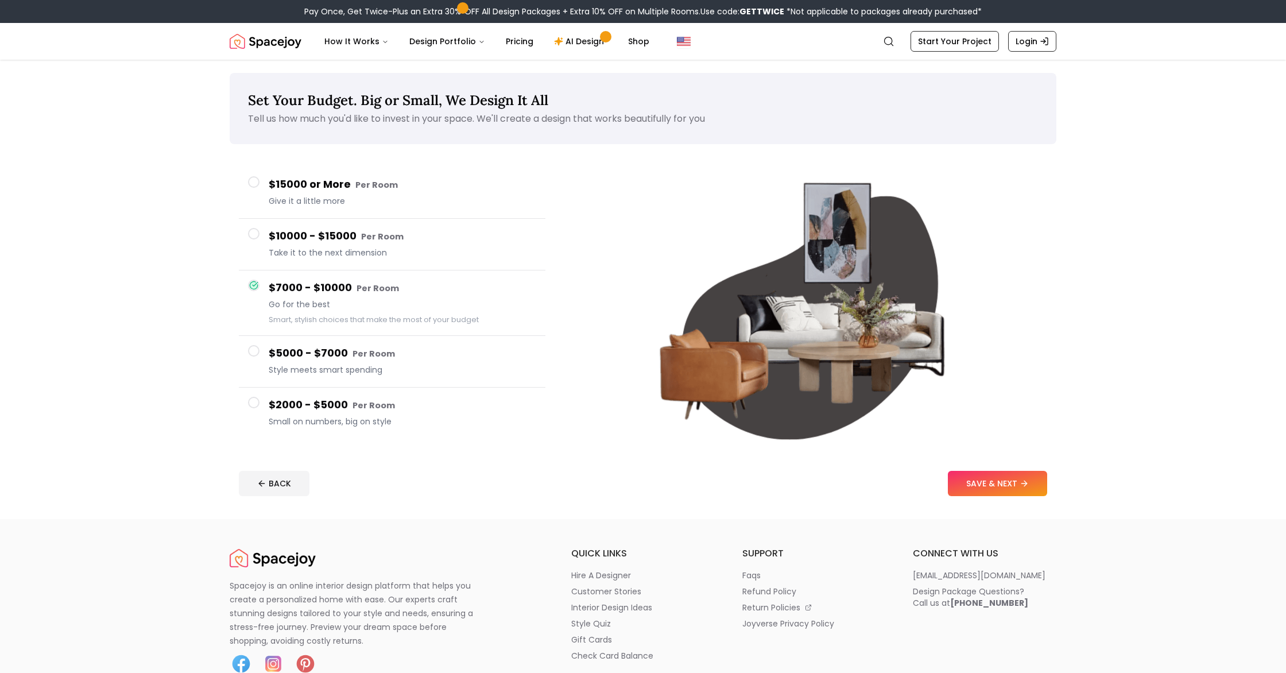
click at [319, 352] on h4 "$5000 - $7000 Per Room" at bounding box center [402, 353] width 267 height 17
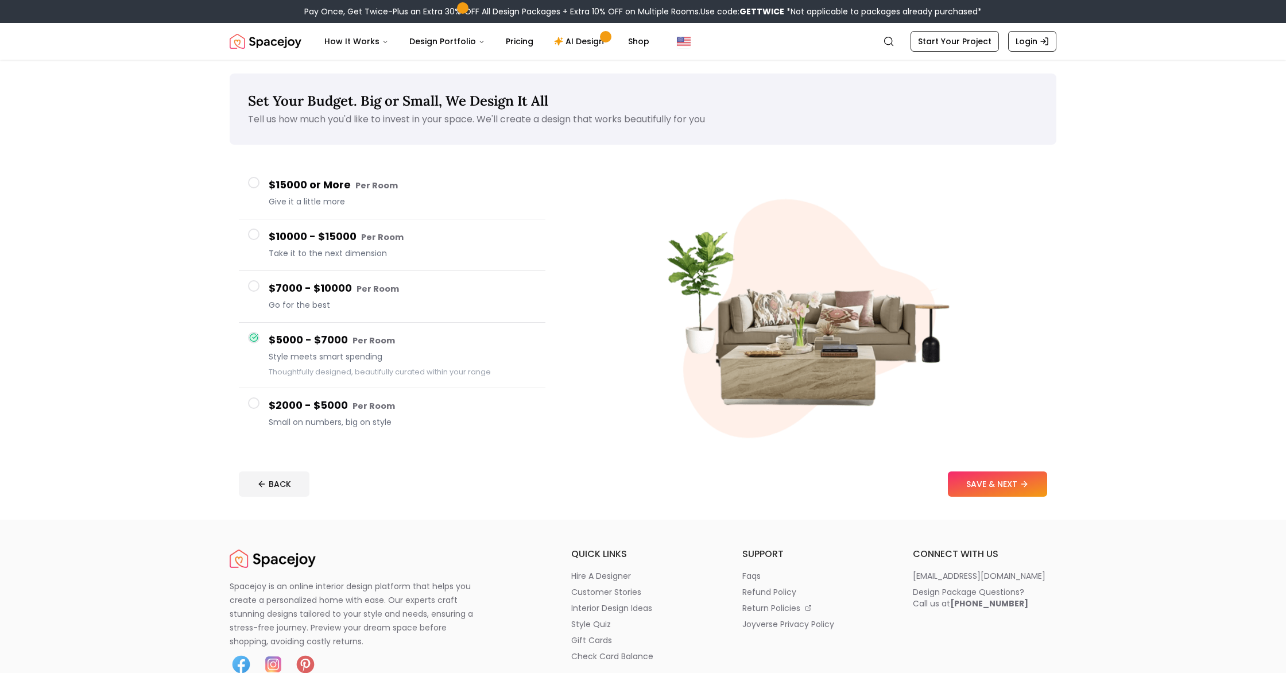
scroll to position [0, 0]
click at [407, 299] on span "Go for the best" at bounding box center [402, 304] width 267 height 11
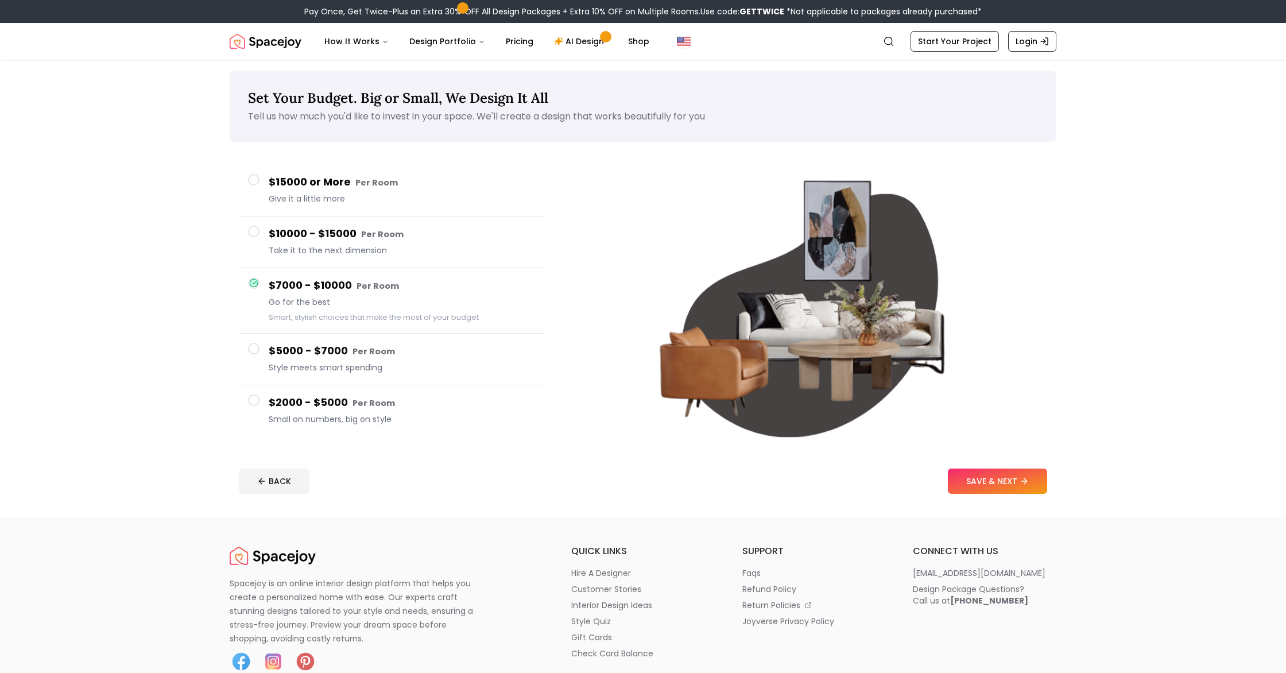
click at [420, 362] on div "$5000 - $7000 Per Room Style meets smart spending" at bounding box center [402, 359] width 267 height 33
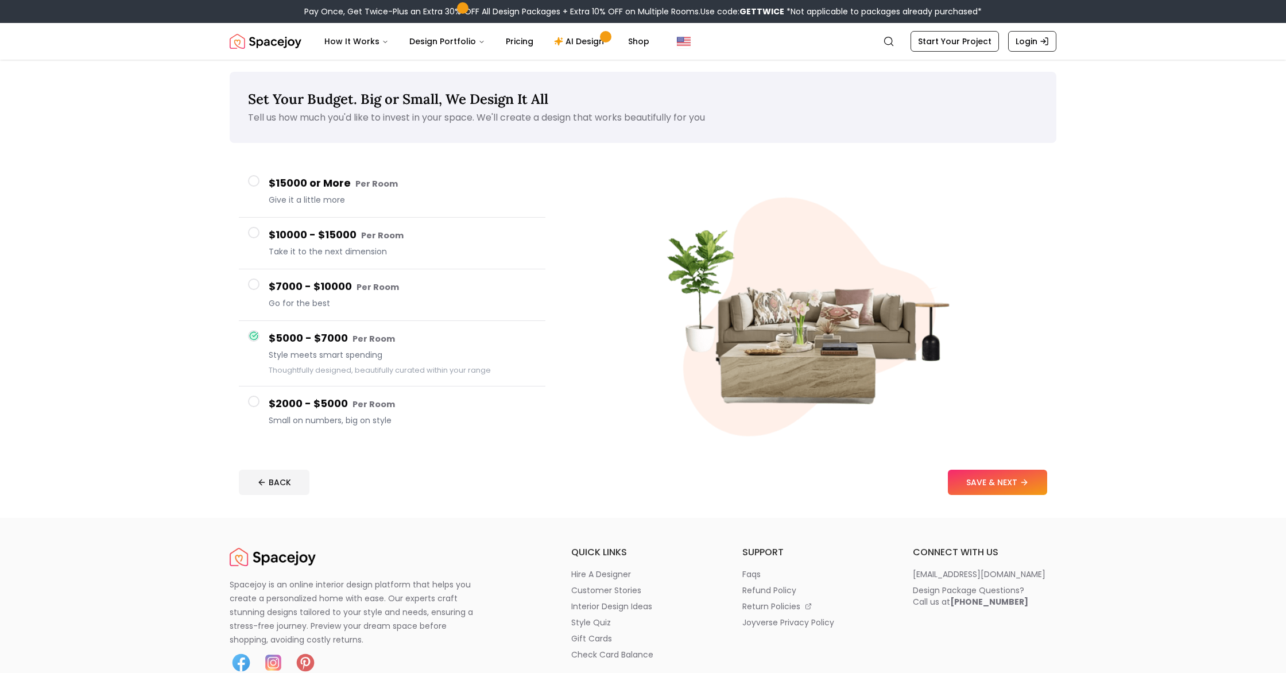
drag, startPoint x: 367, startPoint y: 180, endPoint x: 379, endPoint y: 188, distance: 14.2
click at [367, 180] on small "Per Room" at bounding box center [376, 183] width 42 height 11
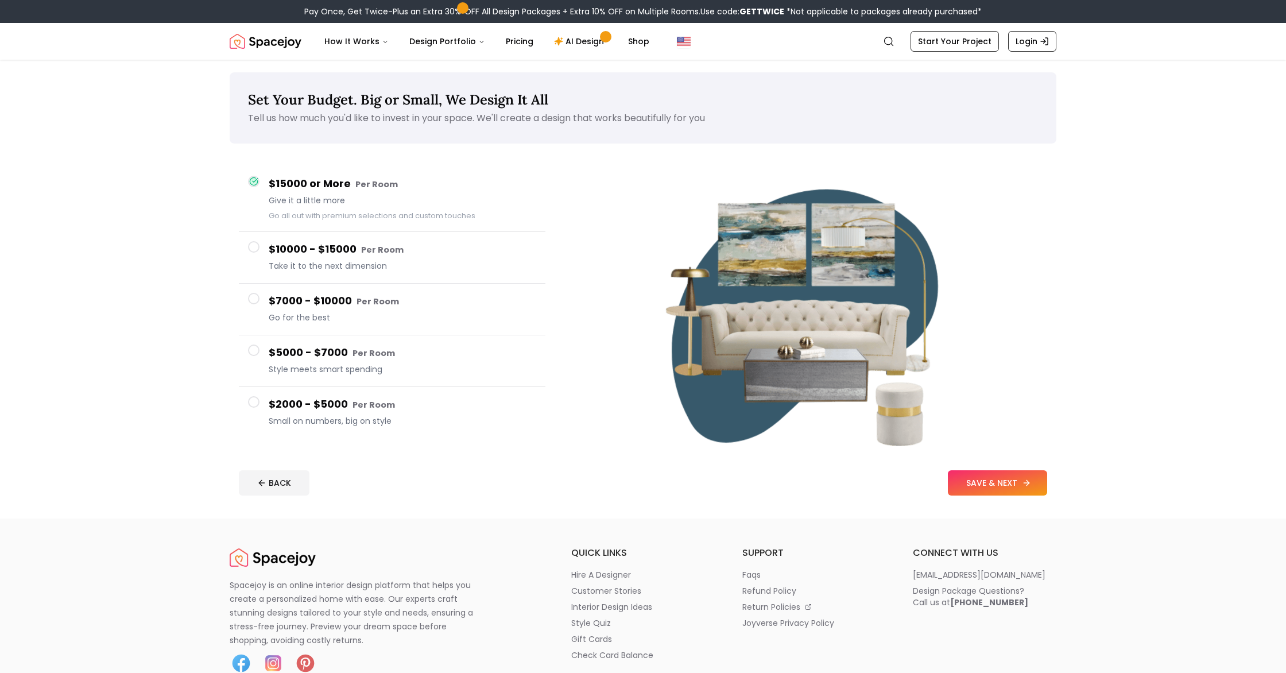
click at [1018, 473] on button "SAVE & NEXT" at bounding box center [997, 482] width 99 height 25
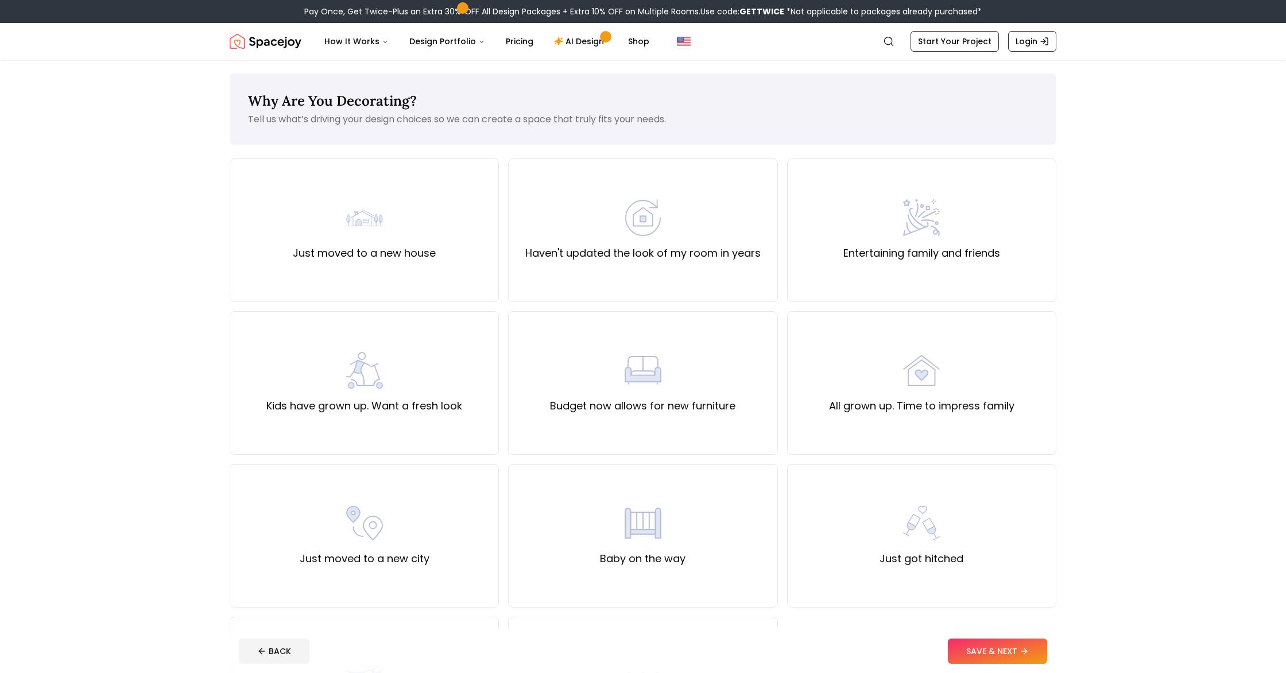
scroll to position [49, 0]
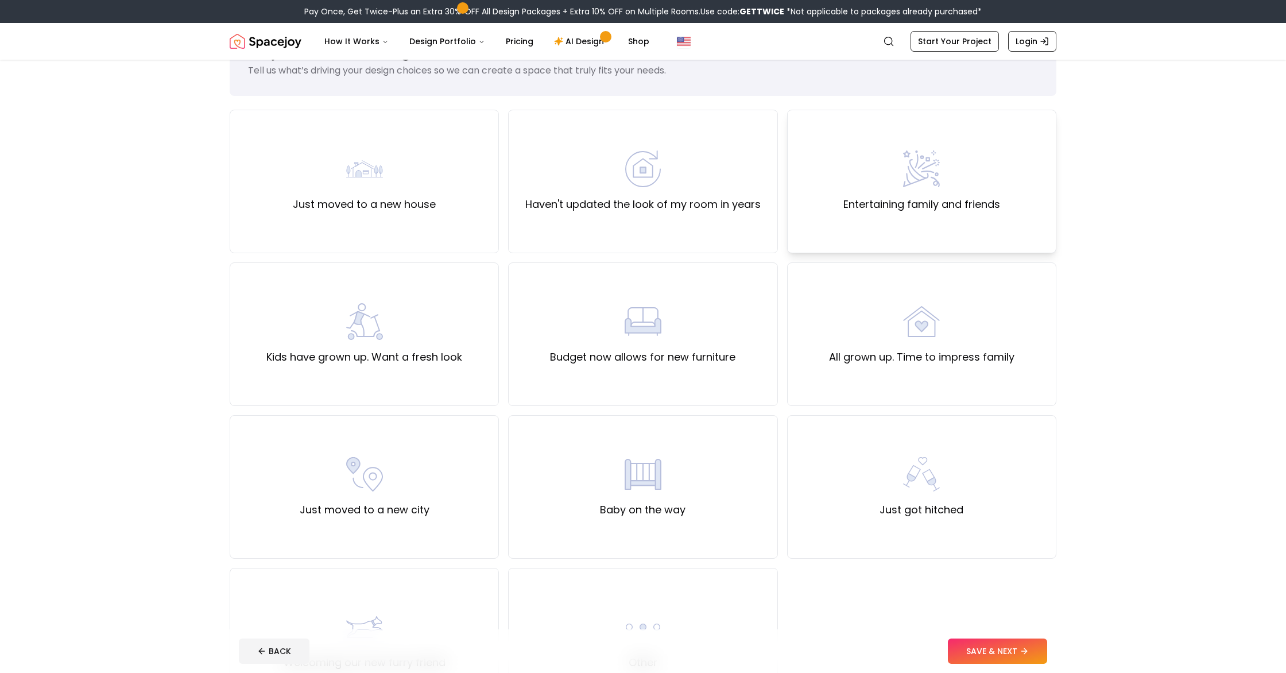
click at [879, 153] on div "Entertaining family and friends" at bounding box center [921, 181] width 157 height 62
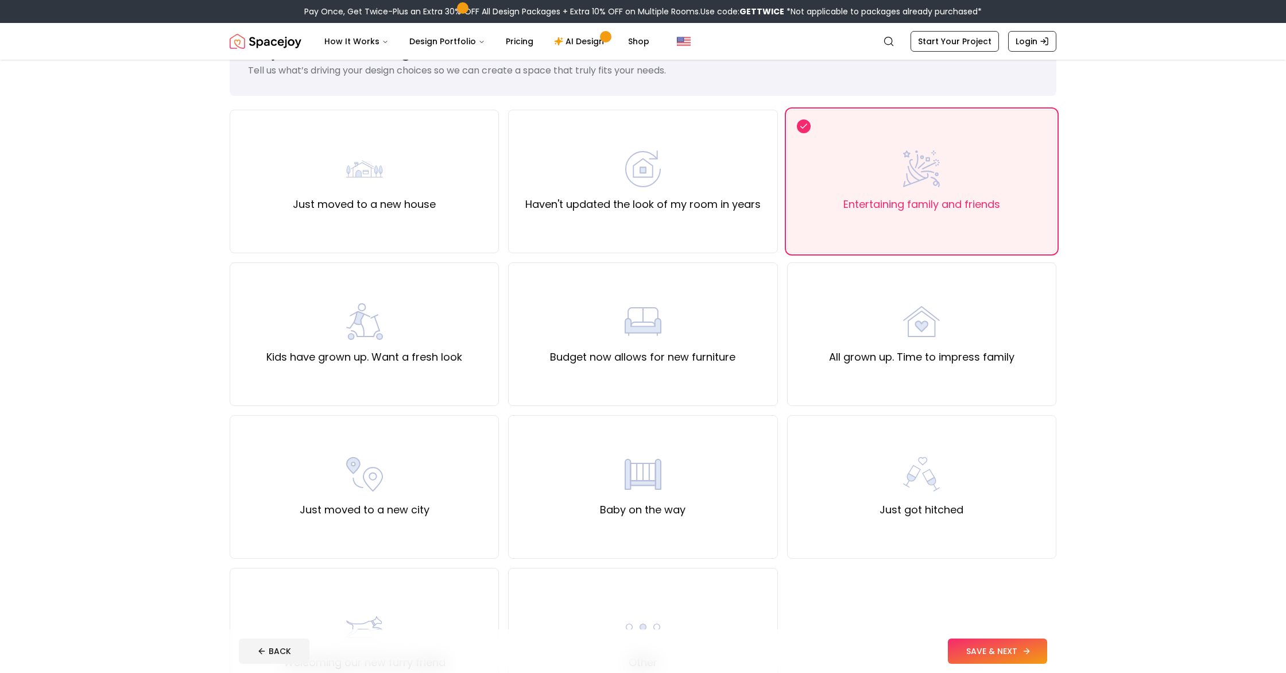
click at [1025, 657] on button "SAVE & NEXT" at bounding box center [997, 650] width 99 height 25
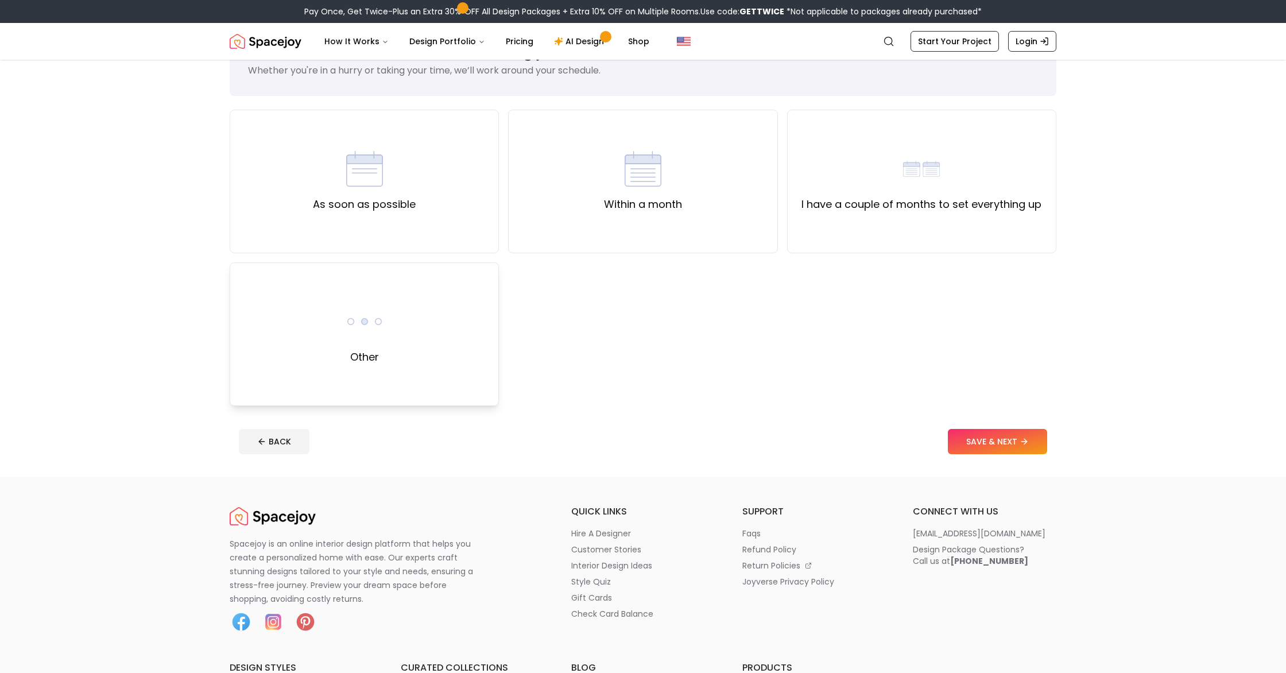
click at [343, 381] on div "Other" at bounding box center [364, 333] width 269 height 143
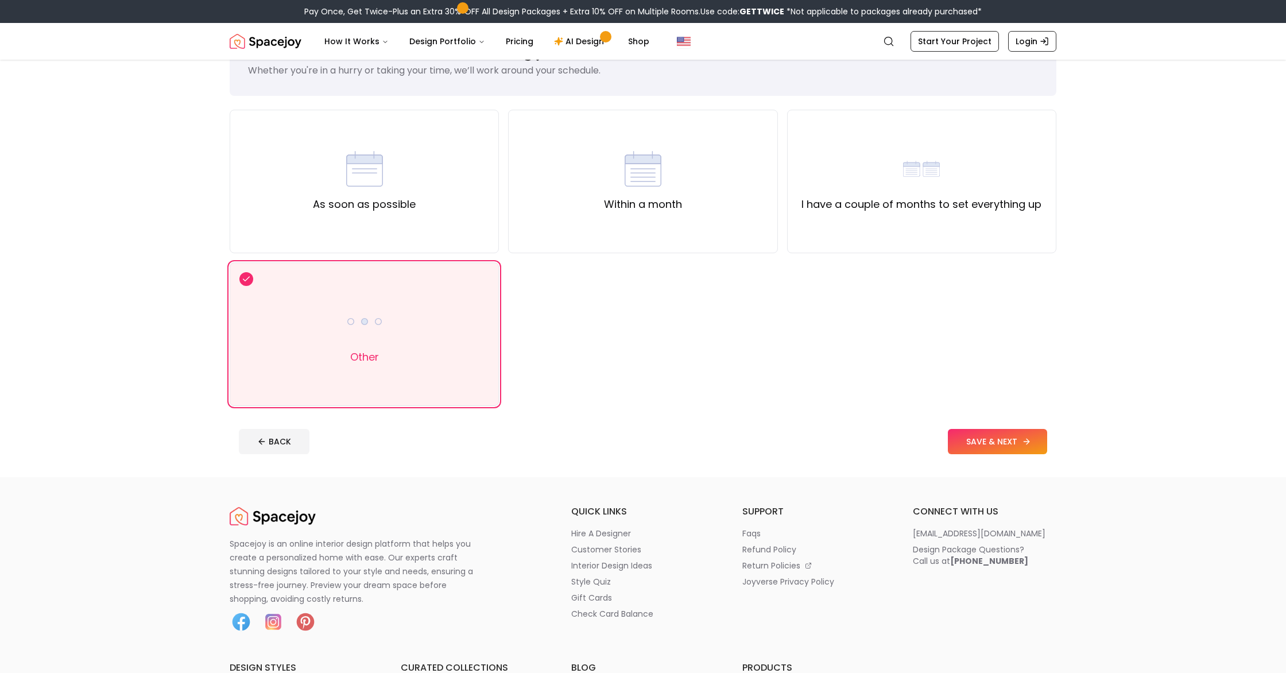
click at [1001, 440] on button "SAVE & NEXT" at bounding box center [997, 441] width 99 height 25
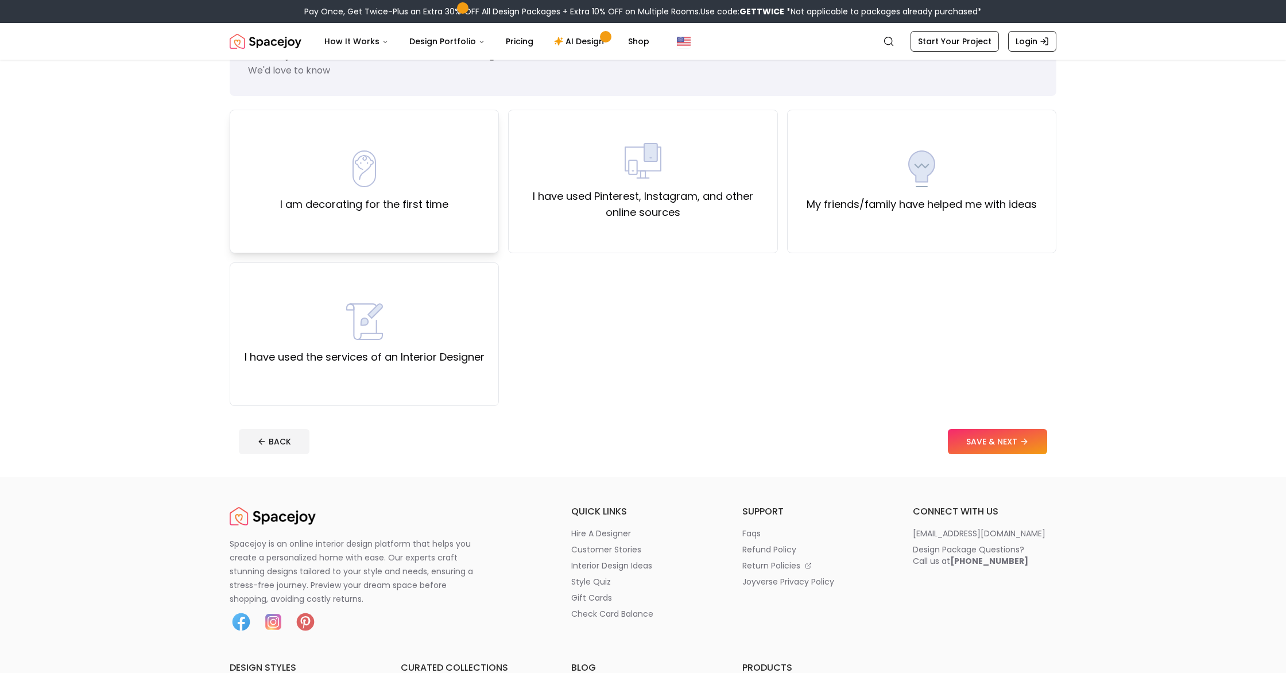
click at [355, 203] on label "I am decorating for the first time" at bounding box center [364, 204] width 168 height 16
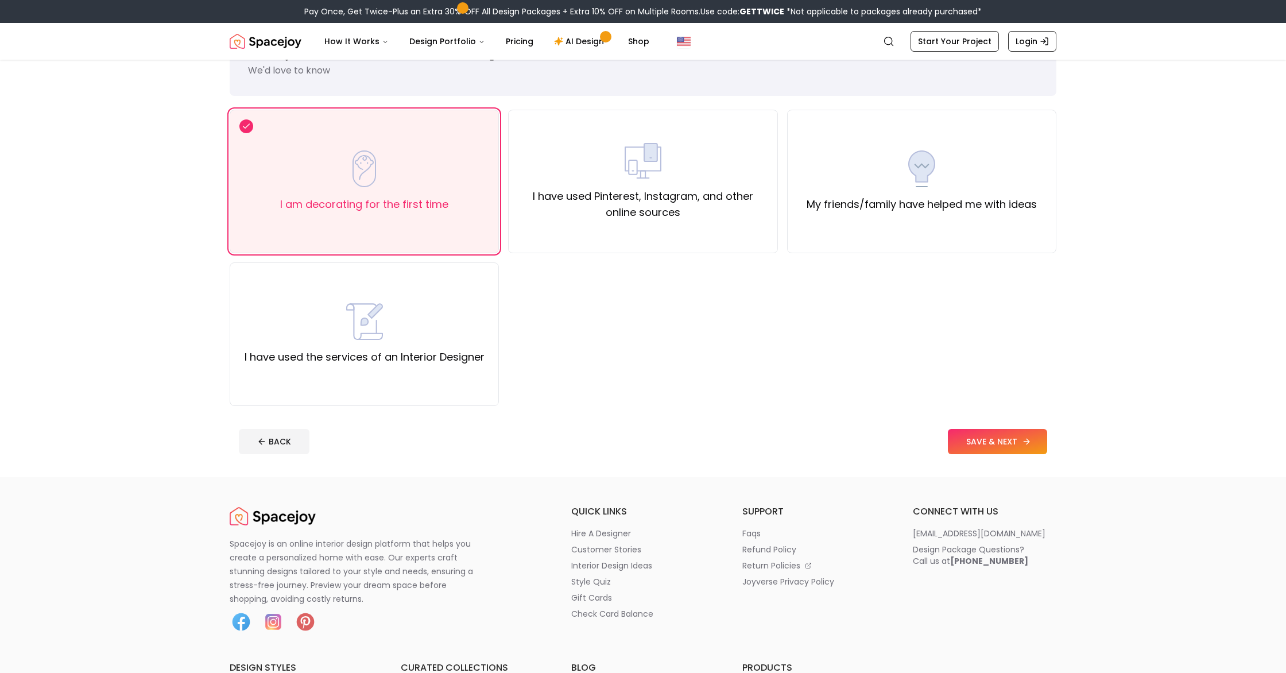
click at [1002, 433] on button "SAVE & NEXT" at bounding box center [997, 441] width 99 height 25
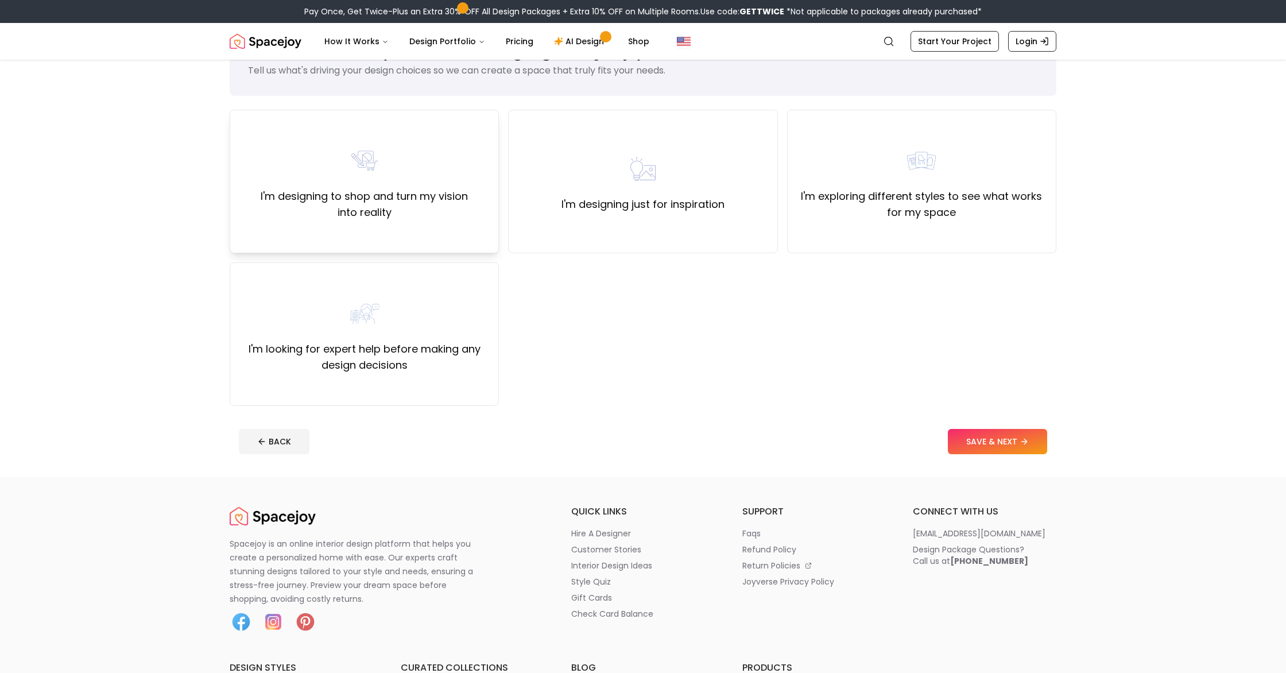
click at [273, 213] on label "I'm designing to shop and turn my vision into reality" at bounding box center [364, 204] width 250 height 32
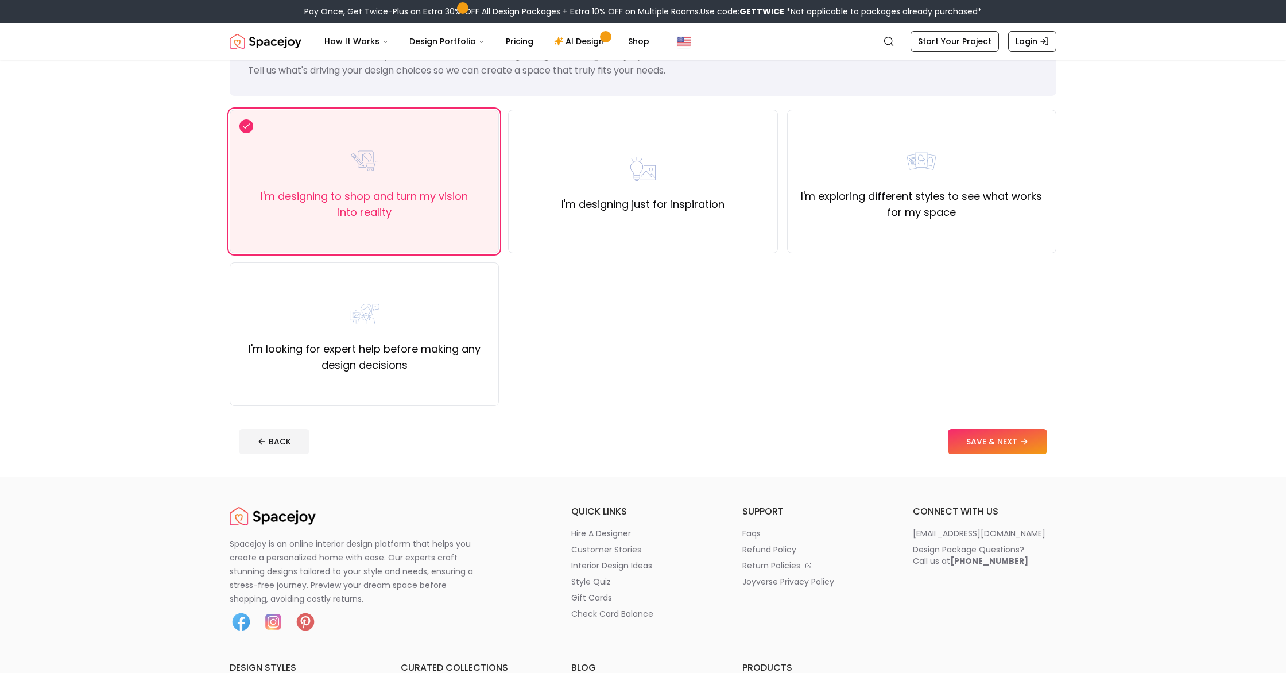
click at [1002, 451] on button "SAVE & NEXT" at bounding box center [997, 441] width 99 height 25
